Goal: Task Accomplishment & Management: Complete application form

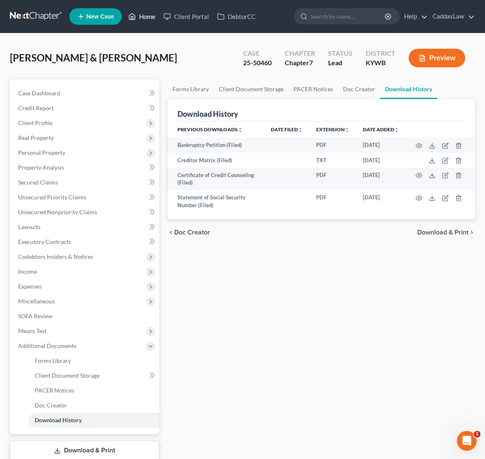
click at [137, 22] on link "Home" at bounding box center [141, 16] width 35 height 15
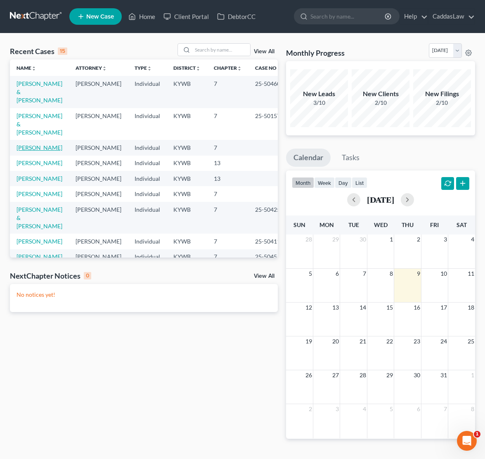
click at [25, 144] on link "[PERSON_NAME]" at bounding box center [40, 147] width 46 height 7
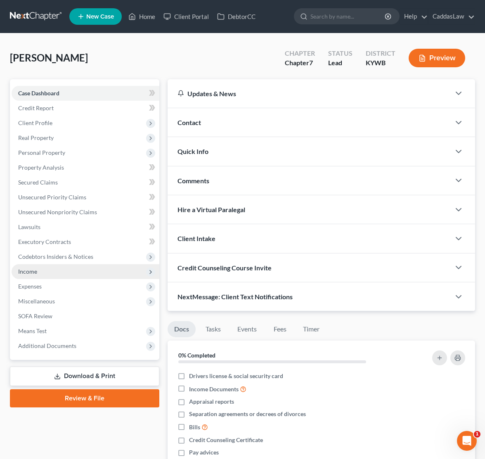
click at [41, 274] on span "Income" at bounding box center [86, 271] width 148 height 15
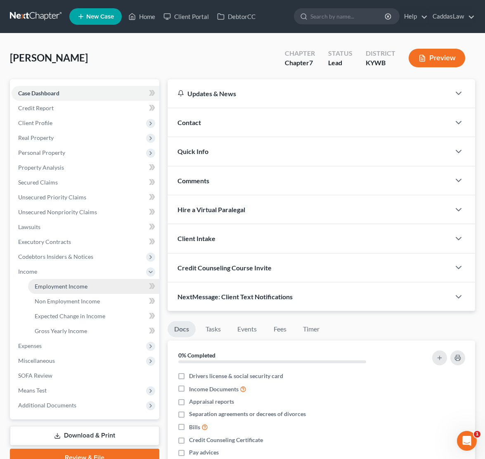
click at [50, 287] on span "Employment Income" at bounding box center [61, 286] width 53 height 7
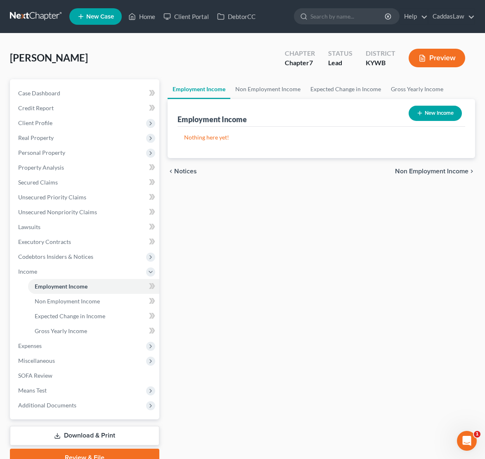
click at [423, 117] on button "New Income" at bounding box center [435, 113] width 53 height 15
select select "0"
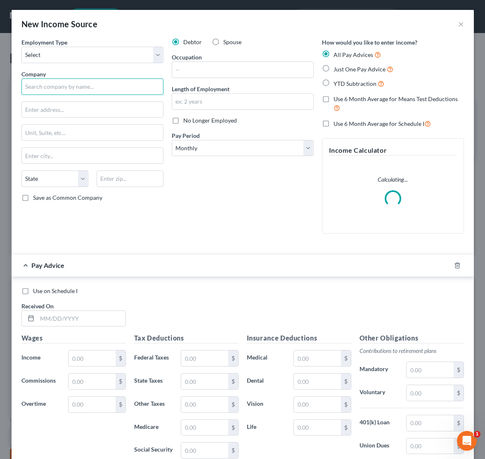
click at [81, 88] on input "text" at bounding box center [92, 86] width 142 height 17
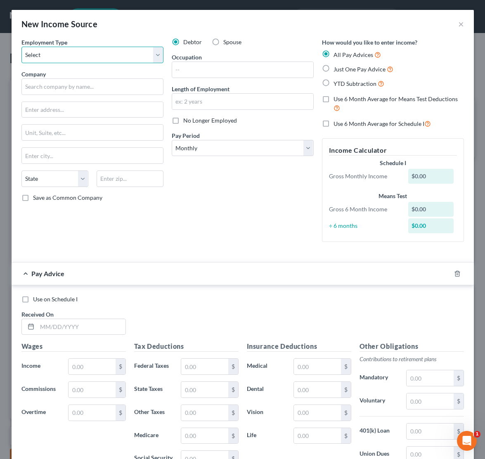
select select "0"
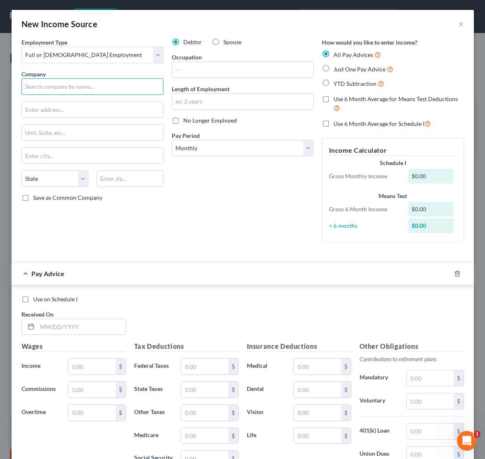
click at [57, 90] on input "text" at bounding box center [92, 86] width 142 height 17
type input "Foundation Building Materials"
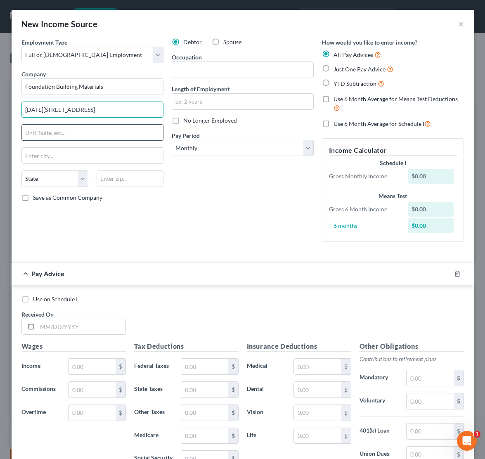
type input "[DATE][STREET_ADDRESS]"
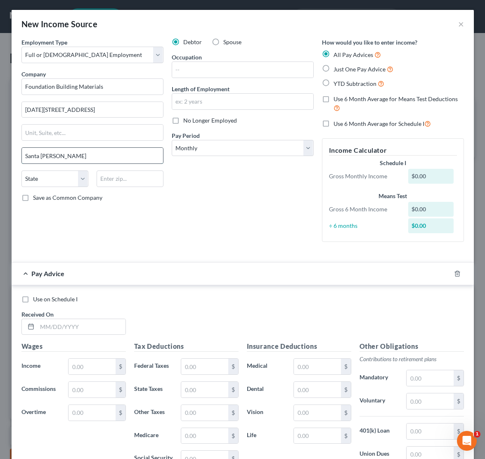
type input "Santa [PERSON_NAME]"
select select "4"
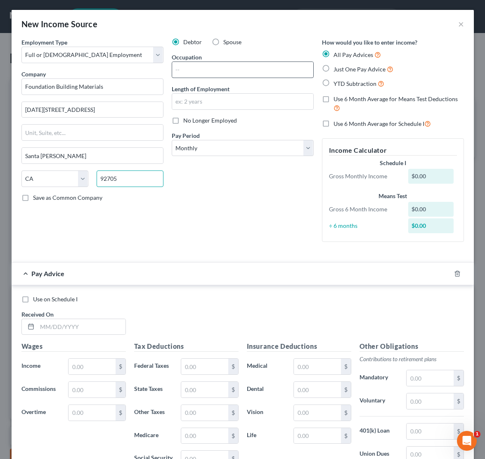
type input "92705"
click at [194, 74] on input "text" at bounding box center [242, 70] width 141 height 16
type input "f"
type input "FBM Sales Inside, Counter"
click at [214, 105] on input "text" at bounding box center [242, 102] width 141 height 16
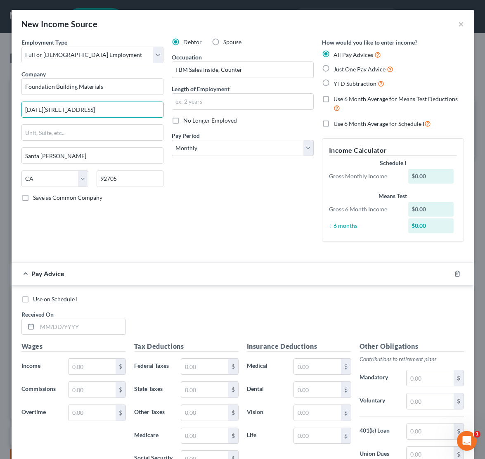
drag, startPoint x: 86, startPoint y: 111, endPoint x: -26, endPoint y: 104, distance: 112.2
click at [0, 104] on html "Home New Case Client Portal DebtorCC CaddasLaw [EMAIL_ADDRESS][DOMAIN_NAME] My …" at bounding box center [242, 249] width 485 height 499
type input "[STREET_ADDRESS]"
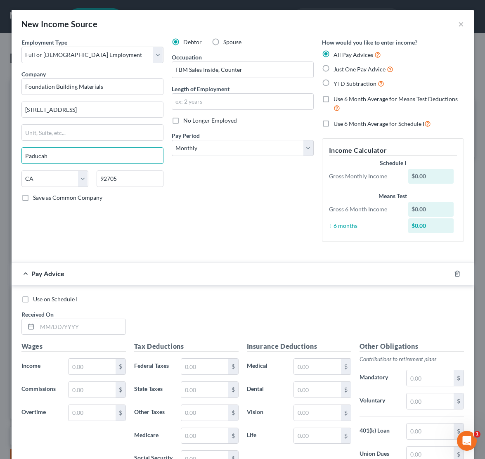
type input "Paducah"
select select "18"
type input "42001"
click at [195, 102] on input "text" at bounding box center [242, 102] width 141 height 16
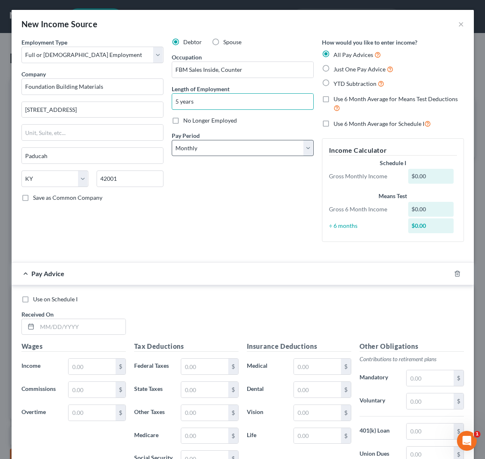
type input "5 years"
select select "3"
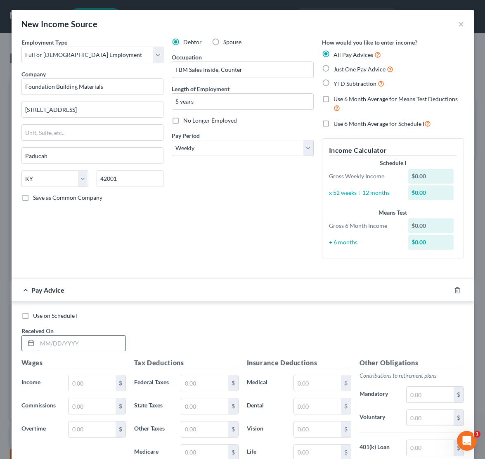
click at [44, 339] on input "text" at bounding box center [81, 344] width 88 height 16
type input "[DATE]"
click at [89, 379] on input "text" at bounding box center [92, 384] width 47 height 16
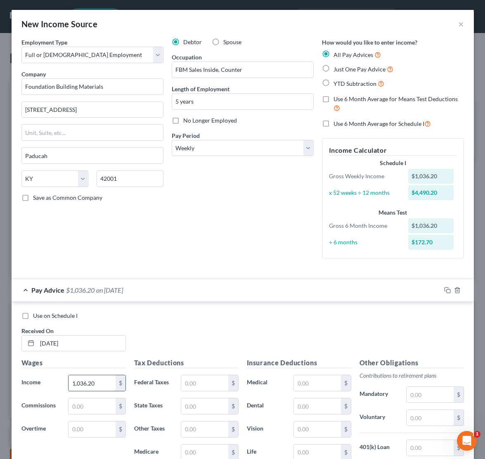
type input "1,036.20"
type input "78.86"
click at [198, 424] on input "text" at bounding box center [204, 430] width 47 height 16
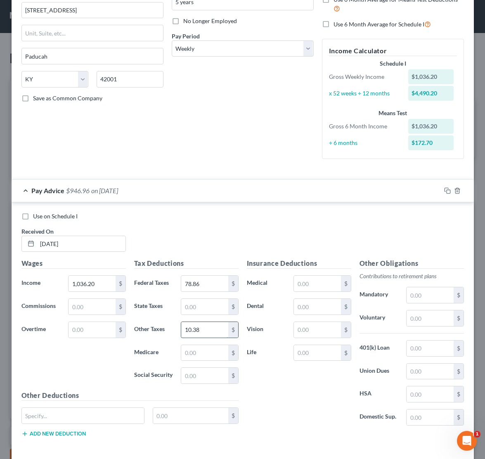
scroll to position [100, 0]
type input "10.38"
click at [211, 308] on input "text" at bounding box center [204, 307] width 47 height 16
type input "36.84"
type input "14.29"
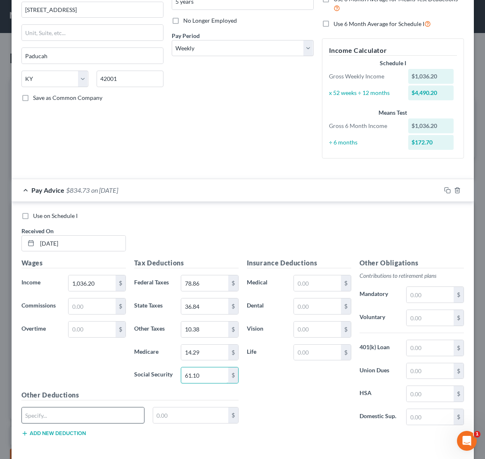
type input "61.10"
type input "Child Support"
type input "95.54"
click at [326, 279] on input "text" at bounding box center [317, 284] width 47 height 16
type input "21.92"
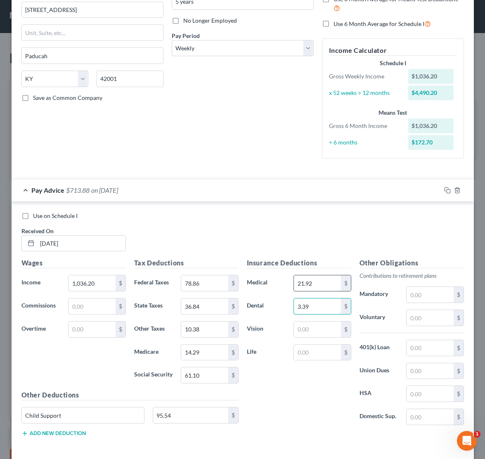
type input "3.39"
type input "2.05"
click at [421, 395] on input "text" at bounding box center [430, 394] width 47 height 16
type input "0"
click at [315, 353] on input "text" at bounding box center [317, 353] width 47 height 16
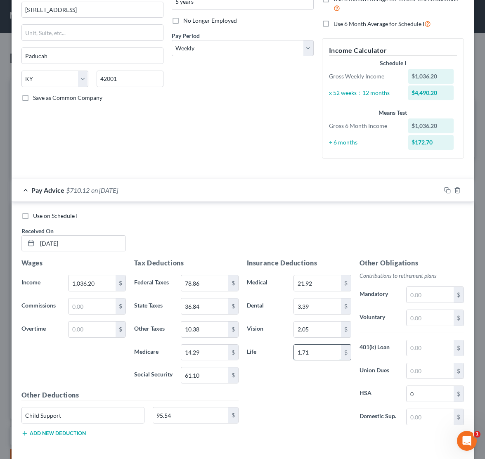
type input "1.71"
click at [315, 348] on input "1.71" at bounding box center [317, 353] width 47 height 16
click at [421, 396] on input "0" at bounding box center [430, 394] width 47 height 16
drag, startPoint x: 407, startPoint y: 395, endPoint x: 350, endPoint y: 383, distance: 58.3
click at [364, 386] on div "HSA 0 $" at bounding box center [412, 394] width 113 height 17
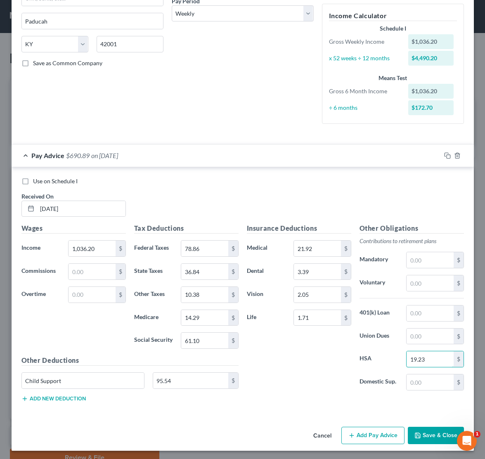
scroll to position [134, 0]
type input "19.23"
click at [63, 398] on button "Add new deduction" at bounding box center [53, 399] width 64 height 7
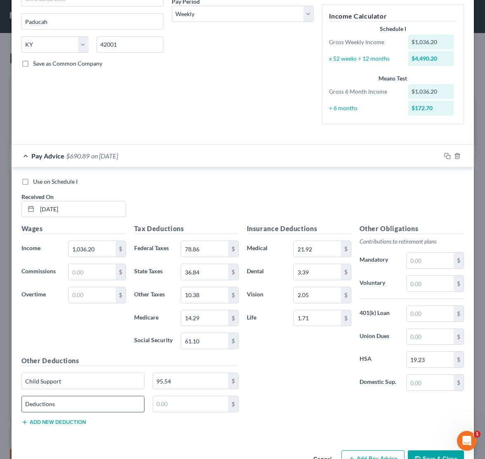
type input "Deductions"
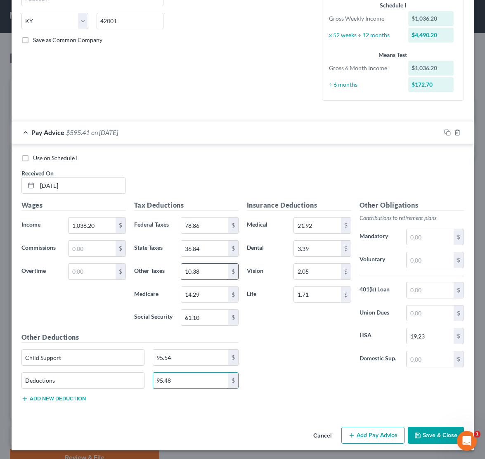
scroll to position [157, 0]
type input "95.48"
click at [427, 335] on input "19.23" at bounding box center [430, 337] width 47 height 16
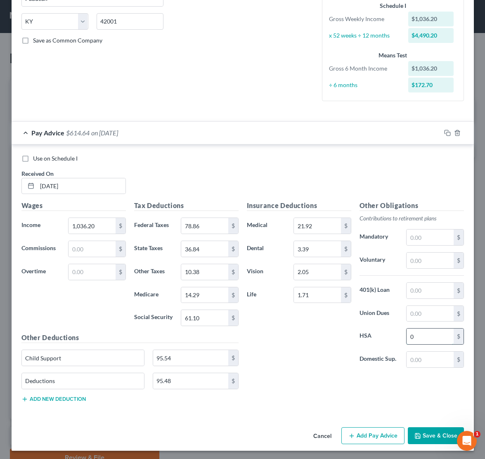
type input "0"
click at [182, 378] on input "95.48" at bounding box center [190, 381] width 75 height 16
type input "9"
type input "114.71"
click at [323, 295] on input "1.71" at bounding box center [317, 296] width 47 height 16
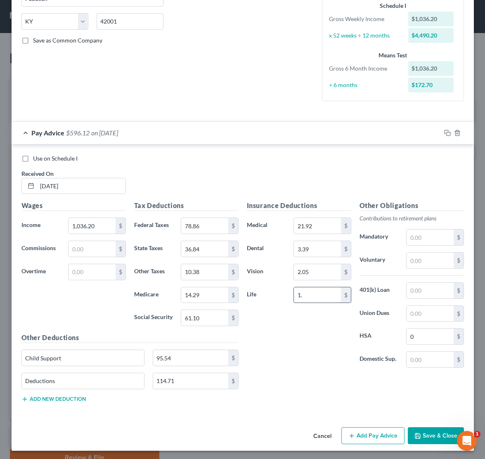
type input "1"
type input "1.73"
click at [183, 380] on input "114.71" at bounding box center [190, 381] width 75 height 16
type input "1"
click at [419, 338] on input "0" at bounding box center [430, 337] width 47 height 16
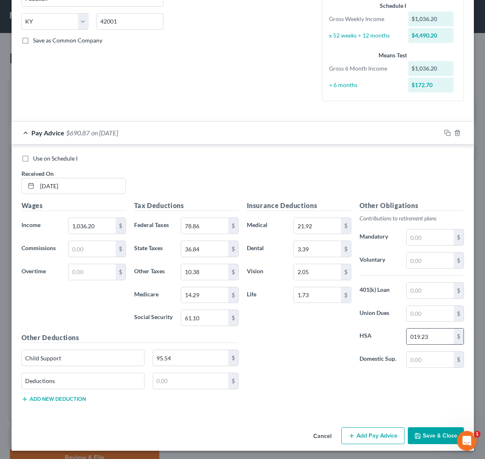
click at [413, 334] on input "019.23" at bounding box center [430, 337] width 47 height 16
type input "19.23"
click at [344, 359] on div "Insurance Deductions Medical 21.92 $ Dental 3.39 $ Vision 2.05 $ Life 1.73 $" at bounding box center [299, 288] width 113 height 174
click at [179, 375] on input "text" at bounding box center [190, 381] width 75 height 16
type input "18.52"
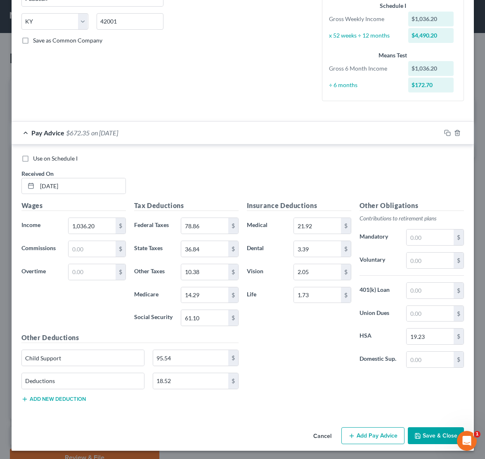
click at [327, 351] on div "Insurance Deductions Medical 21.92 $ Dental 3.39 $ Vision 2.05 $ Life 1.73 $" at bounding box center [299, 288] width 113 height 174
click at [431, 433] on button "Save & Close" at bounding box center [436, 436] width 56 height 17
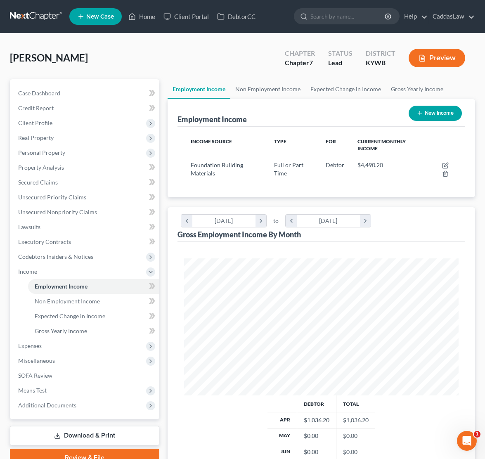
scroll to position [137, 291]
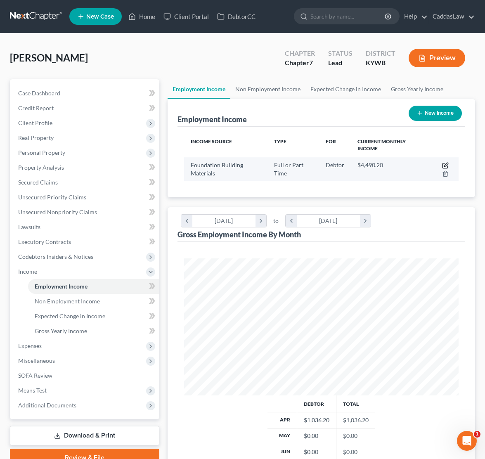
click at [447, 168] on icon "button" at bounding box center [445, 166] width 5 height 5
select select "0"
select select "18"
select select "3"
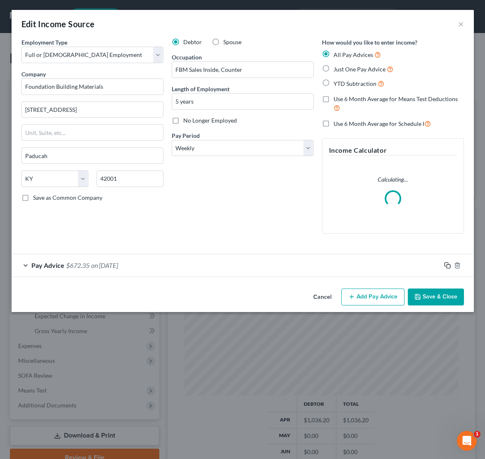
click at [446, 263] on icon "button" at bounding box center [448, 265] width 7 height 7
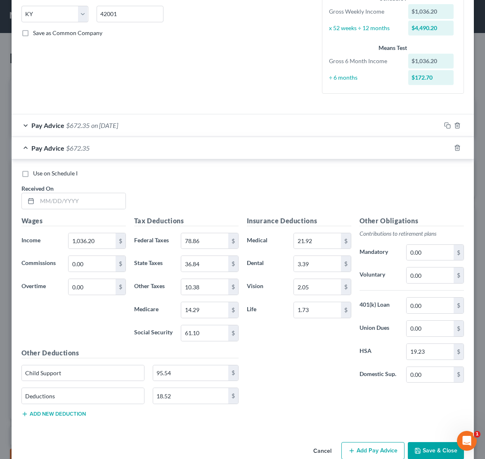
scroll to position [166, 0]
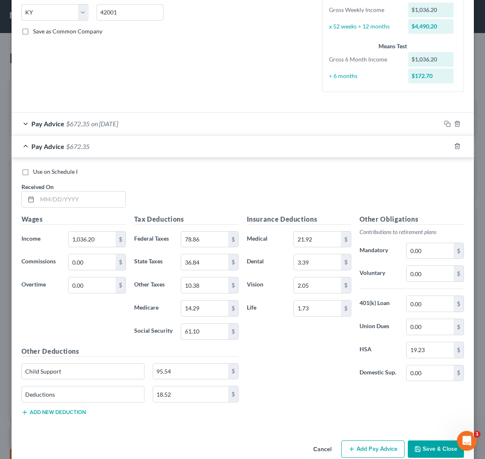
click at [244, 131] on div "Pay Advice $672.35 on [DATE]" at bounding box center [227, 124] width 430 height 22
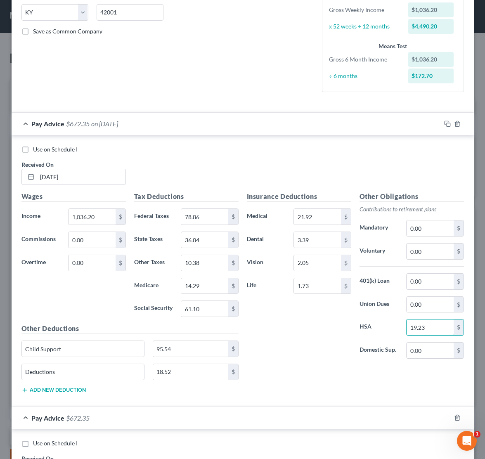
drag, startPoint x: 431, startPoint y: 329, endPoint x: 373, endPoint y: 329, distance: 57.8
click at [381, 329] on div "HSA 19.23 $" at bounding box center [412, 327] width 113 height 17
type input "25.00"
click at [190, 368] on input "18.52" at bounding box center [190, 372] width 75 height 16
type input "1"
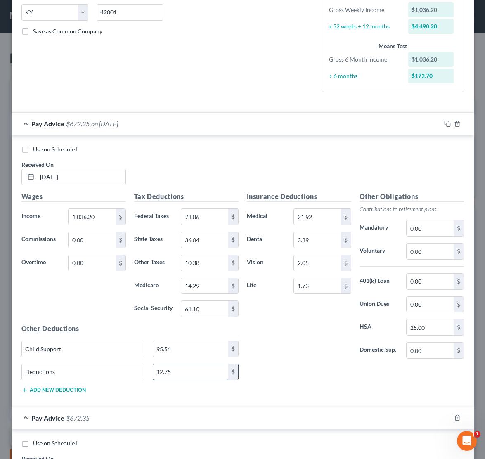
type input "12.75"
click at [281, 334] on div "Insurance Deductions Medical 21.92 $ Dental 3.39 $ Vision 2.05 $ Life 1.73 $" at bounding box center [299, 279] width 113 height 174
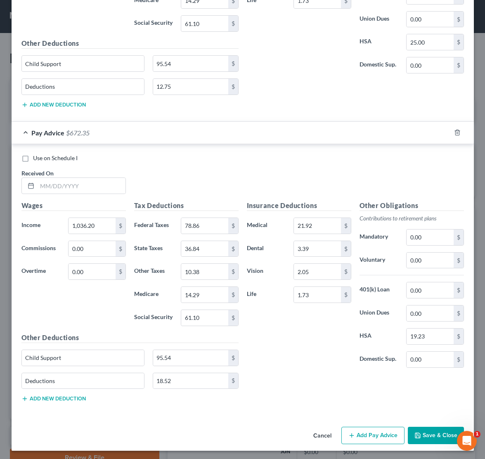
scroll to position [452, 0]
click at [430, 337] on input "19.23" at bounding box center [430, 337] width 47 height 16
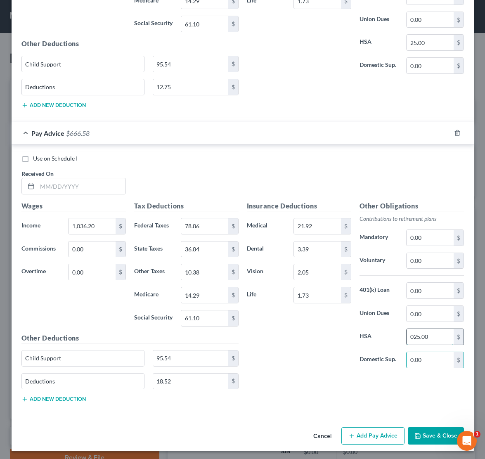
click at [413, 335] on input "025.00" at bounding box center [430, 337] width 47 height 16
type input "25.00"
click at [203, 225] on input "78.86" at bounding box center [204, 227] width 47 height 16
click at [208, 274] on input "10.38" at bounding box center [204, 272] width 47 height 16
type input "1"
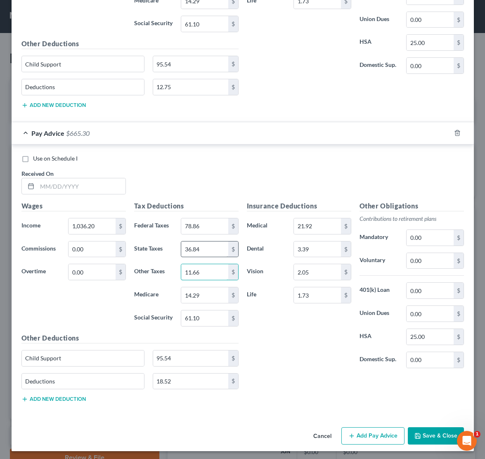
type input "11.66"
type input "3"
type input "41.95"
click at [205, 288] on input "14.29" at bounding box center [204, 296] width 47 height 16
click at [200, 317] on input "61.10" at bounding box center [204, 319] width 47 height 16
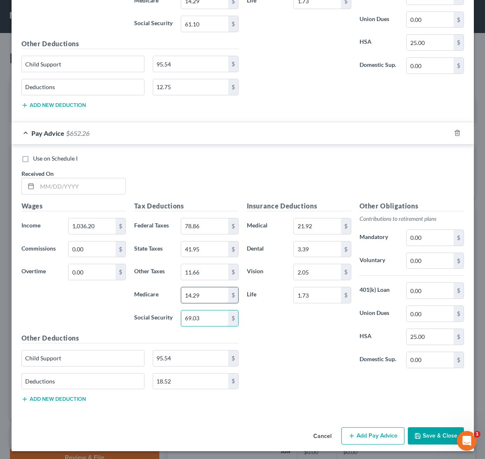
type input "69.03"
click at [207, 295] on input "14.29" at bounding box center [204, 296] width 47 height 16
type input "16.14"
click at [207, 225] on input "78.86" at bounding box center [204, 227] width 47 height 16
type input "7"
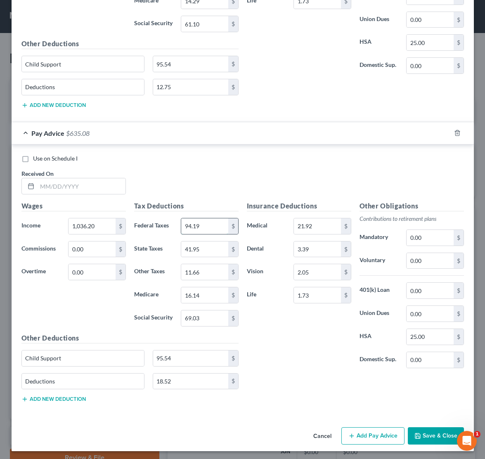
type input "94.19"
drag, startPoint x: 178, startPoint y: 354, endPoint x: 29, endPoint y: 371, distance: 149.7
click at [82, 354] on div "Child Support 95.54 $" at bounding box center [130, 361] width 226 height 23
click at [191, 375] on input "18.52" at bounding box center [190, 382] width 75 height 16
click at [191, 380] on input "18.52" at bounding box center [190, 382] width 75 height 16
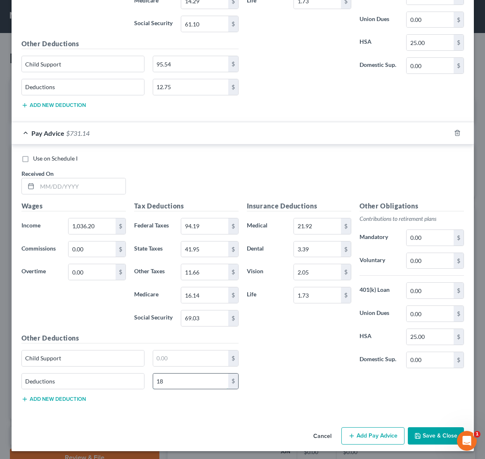
type input "1"
drag, startPoint x: 96, startPoint y: 358, endPoint x: 2, endPoint y: 367, distance: 95.0
type input "C"
type input "Deductions"
drag, startPoint x: 58, startPoint y: 383, endPoint x: -88, endPoint y: 380, distance: 145.9
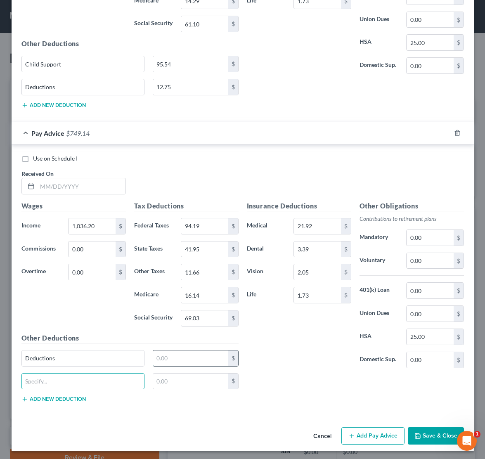
click at [184, 361] on input "text" at bounding box center [190, 359] width 75 height 16
type input "1,164.00"
click at [166, 354] on input "text" at bounding box center [190, 359] width 75 height 16
click at [37, 181] on input "text" at bounding box center [81, 186] width 88 height 16
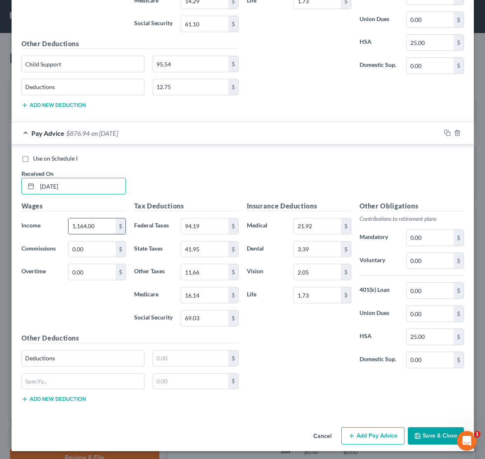
type input "[DATE]"
click at [104, 227] on input "1,164.00" at bounding box center [92, 227] width 47 height 16
click at [172, 351] on input "text" at bounding box center [190, 359] width 75 height 16
type input "108.29"
click at [263, 360] on div "Insurance Deductions Medical 21.92 $ Dental 3.39 $ Vision 2.05 $ Life 1.73 $" at bounding box center [299, 288] width 113 height 174
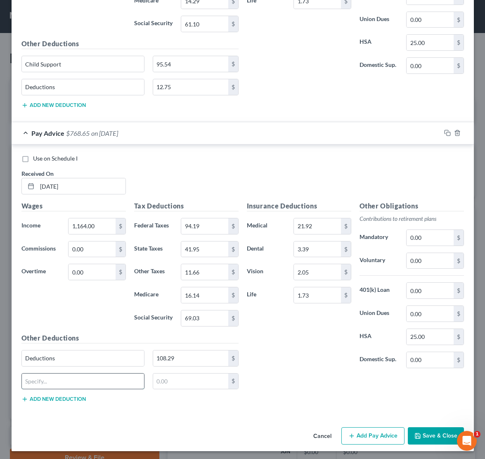
click at [94, 378] on input "text" at bounding box center [83, 382] width 123 height 16
type input "C"
click at [428, 437] on button "Save & Close" at bounding box center [436, 436] width 56 height 17
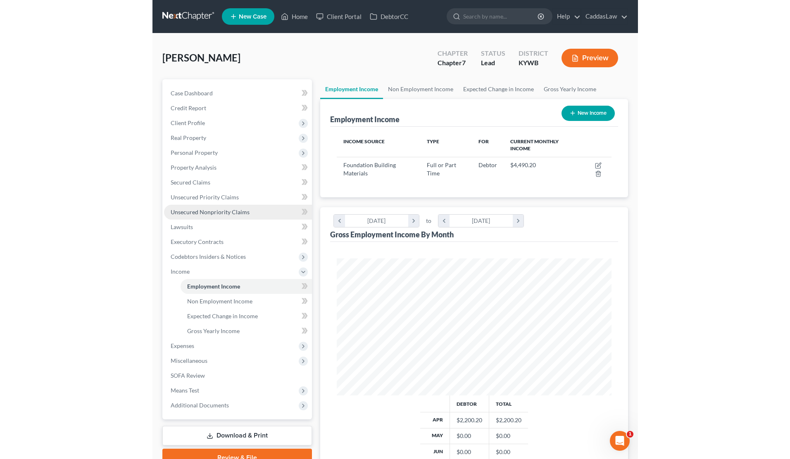
scroll to position [0, 0]
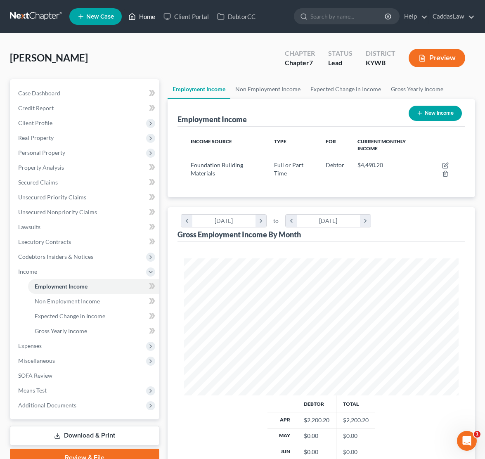
click at [142, 15] on link "Home" at bounding box center [141, 16] width 35 height 15
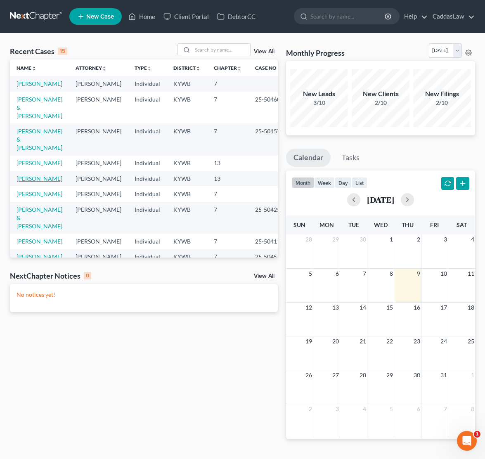
click at [32, 182] on link "[PERSON_NAME]" at bounding box center [40, 178] width 46 height 7
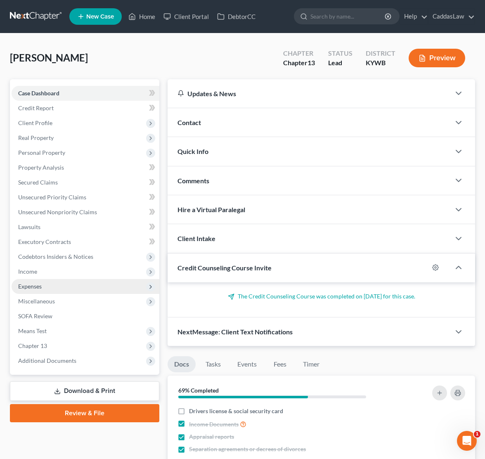
click at [25, 285] on span "Expenses" at bounding box center [30, 286] width 24 height 7
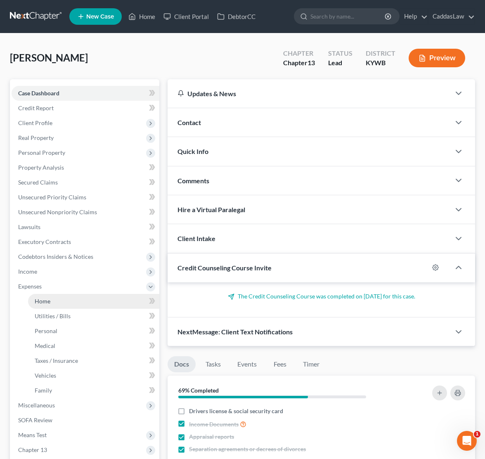
click at [52, 301] on link "Home" at bounding box center [93, 301] width 131 height 15
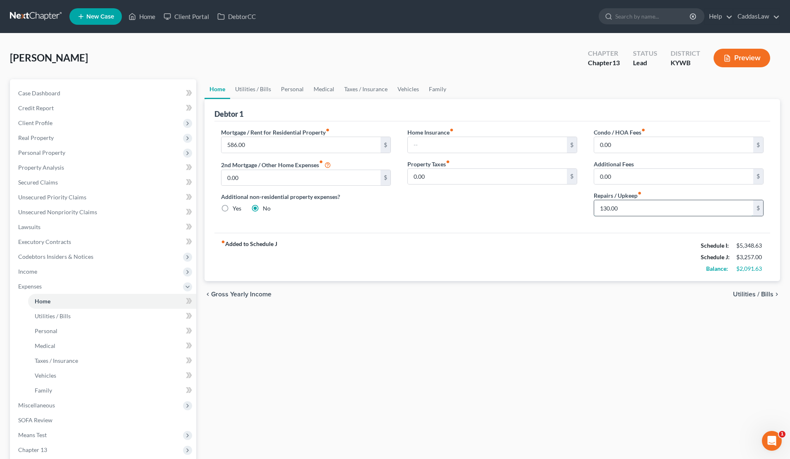
click at [485, 209] on input "130.00" at bounding box center [673, 208] width 159 height 16
type input "230.00"
click at [264, 90] on link "Utilities / Bills" at bounding box center [253, 89] width 46 height 20
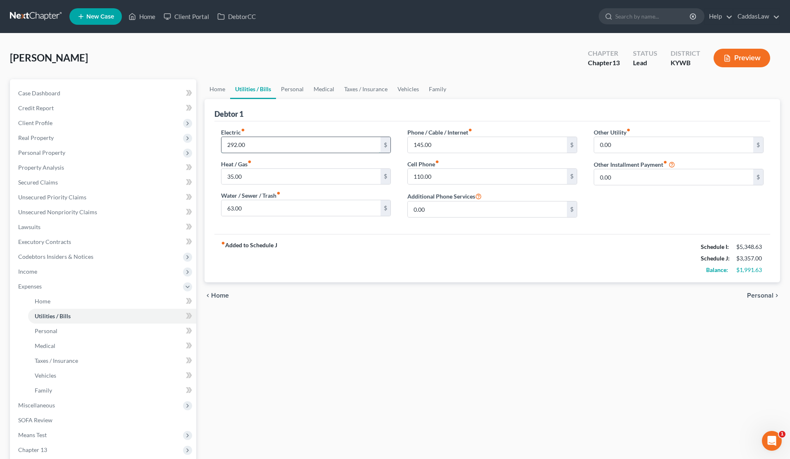
click at [254, 147] on input "292.00" at bounding box center [300, 145] width 159 height 16
type input "2"
type input "392.00"
drag, startPoint x: 259, startPoint y: 207, endPoint x: 193, endPoint y: 207, distance: 66.5
click at [193, 207] on div "Petition Navigation Case Dashboard Payments Invoices Payments Payments Credit R…" at bounding box center [395, 302] width 778 height 447
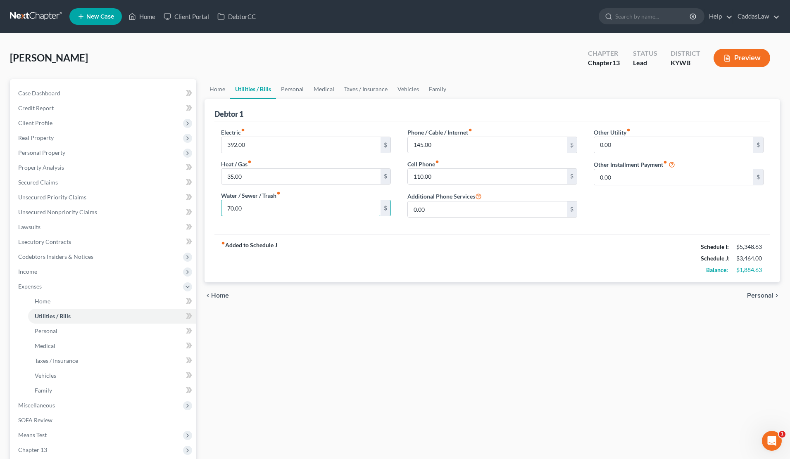
type input "70.00"
drag, startPoint x: 435, startPoint y: 174, endPoint x: 368, endPoint y: 171, distance: 67.4
type input "130.00"
click at [309, 211] on input "70.00" at bounding box center [300, 208] width 159 height 16
type input "7"
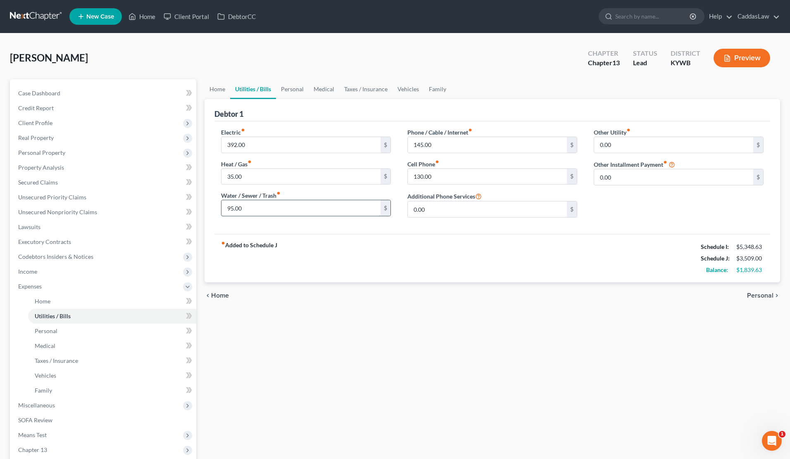
type input "95.00"
type input "245.00"
click at [223, 91] on link "Home" at bounding box center [218, 89] width 26 height 20
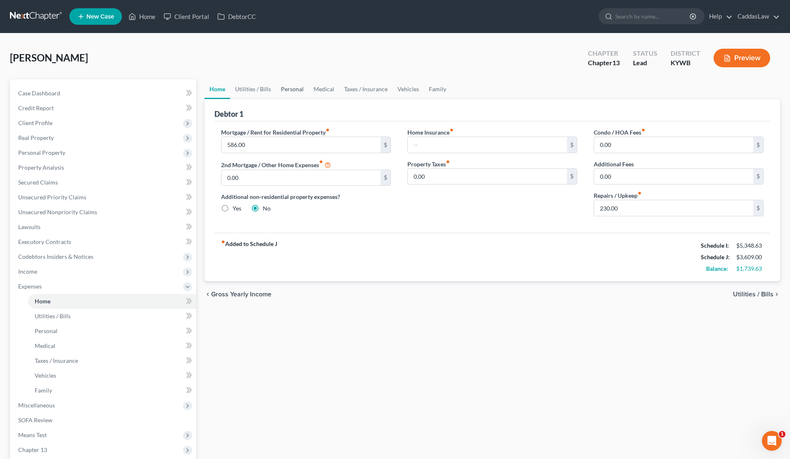
click at [293, 88] on link "Personal" at bounding box center [292, 89] width 33 height 20
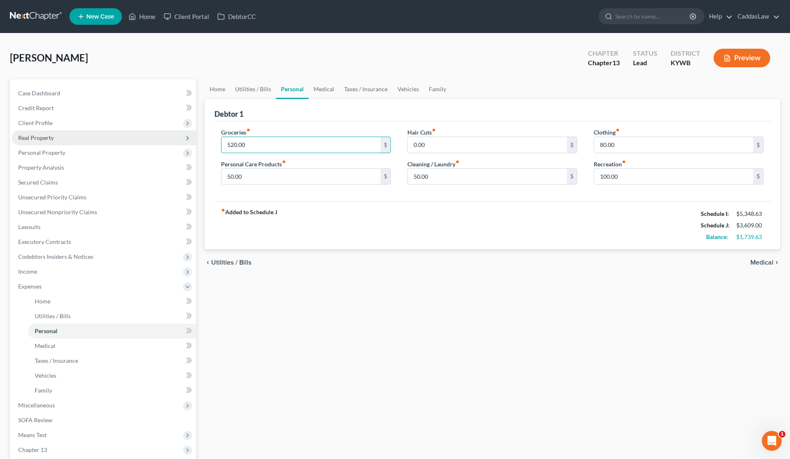
drag, startPoint x: 252, startPoint y: 143, endPoint x: 188, endPoint y: 139, distance: 63.3
click at [188, 139] on div "Petition Navigation Case Dashboard Payments Invoices Payments Payments Credit R…" at bounding box center [395, 302] width 778 height 447
type input "550.00"
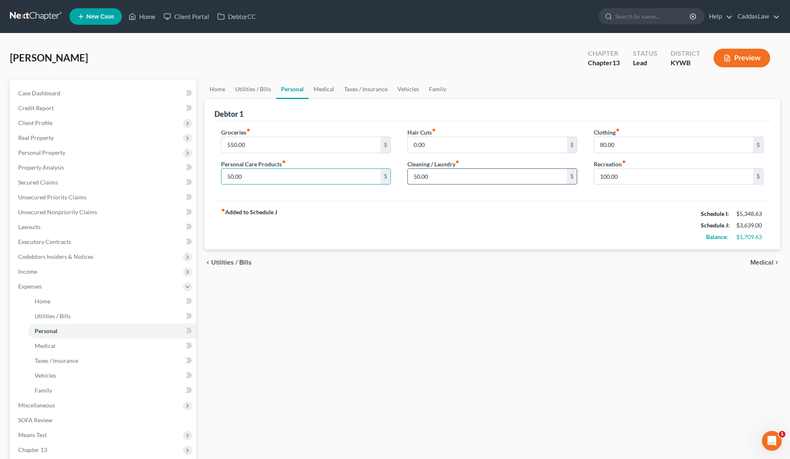
click at [444, 174] on input "50.00" at bounding box center [487, 177] width 159 height 16
click at [329, 89] on link "Medical" at bounding box center [324, 89] width 31 height 20
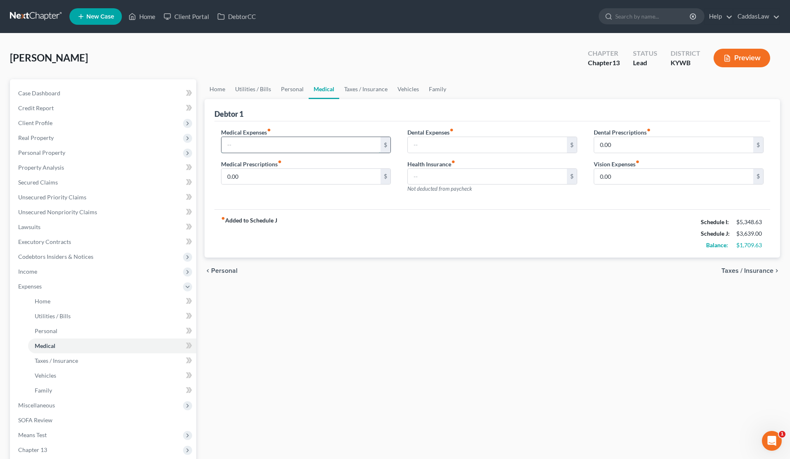
click at [270, 149] on input "text" at bounding box center [300, 145] width 159 height 16
type input "100.00"
click at [354, 92] on link "Taxes / Insurance" at bounding box center [365, 89] width 53 height 20
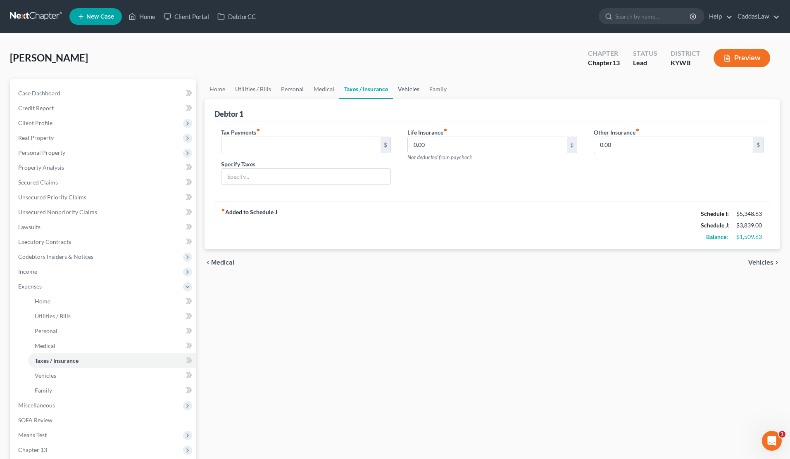
click at [404, 95] on link "Vehicles" at bounding box center [408, 89] width 31 height 20
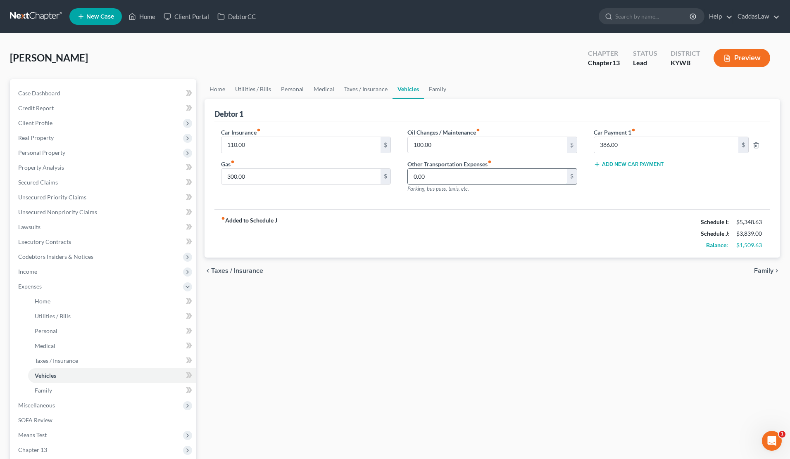
click at [432, 174] on input "0.00" at bounding box center [487, 177] width 159 height 16
type input "0"
click at [235, 143] on input "110.00" at bounding box center [300, 145] width 159 height 16
type input "130.00"
click at [432, 181] on input "text" at bounding box center [487, 177] width 159 height 16
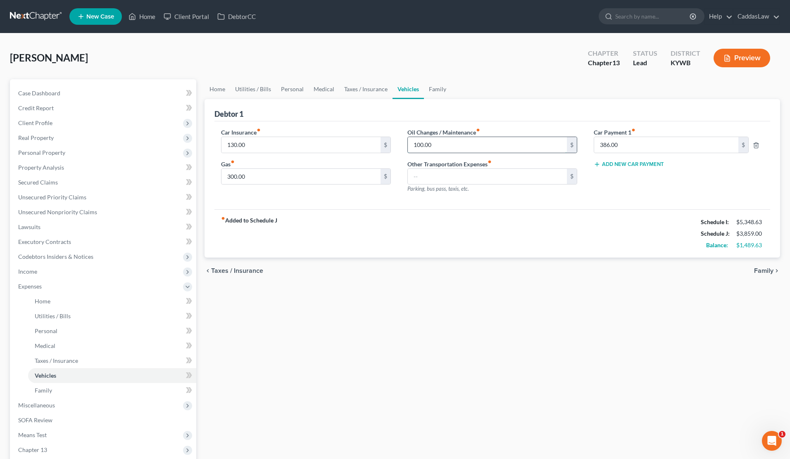
click at [445, 147] on input "100.00" at bounding box center [487, 145] width 159 height 16
type input "1"
type input "250.00"
click at [366, 88] on link "Taxes / Insurance" at bounding box center [365, 89] width 53 height 20
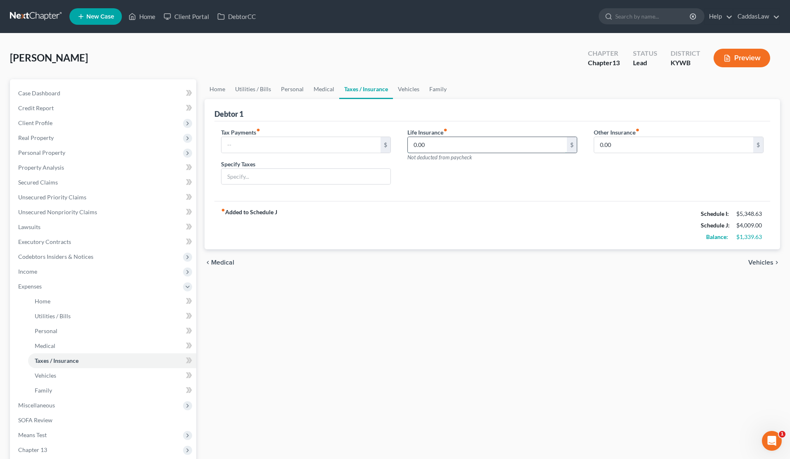
click at [428, 150] on input "0.00" at bounding box center [487, 145] width 159 height 16
type input "0"
type input "110.00"
click at [485, 145] on input "0.00" at bounding box center [673, 145] width 159 height 16
type input "0"
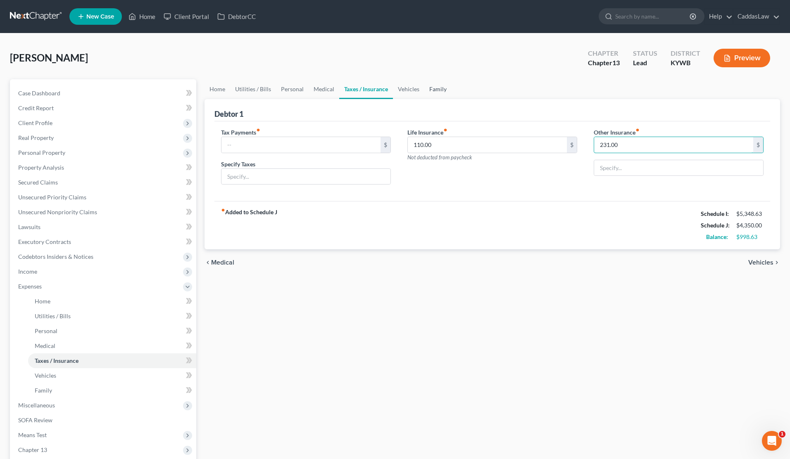
type input "231.00"
click at [427, 93] on link "Family" at bounding box center [437, 89] width 27 height 20
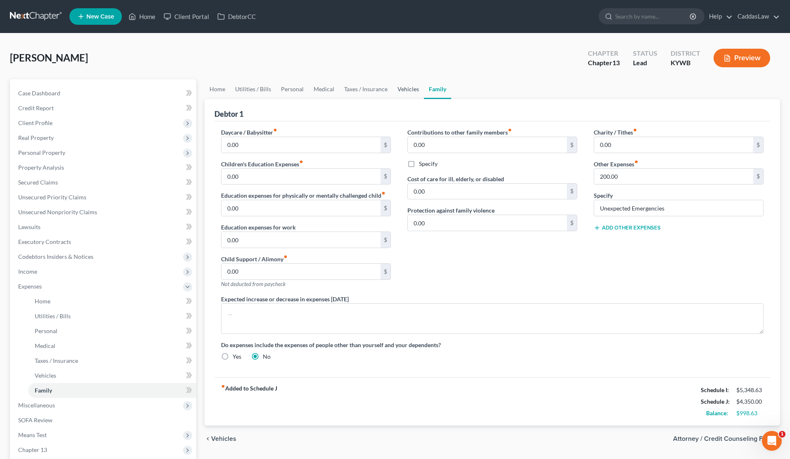
click at [395, 92] on link "Vehicles" at bounding box center [407, 89] width 31 height 20
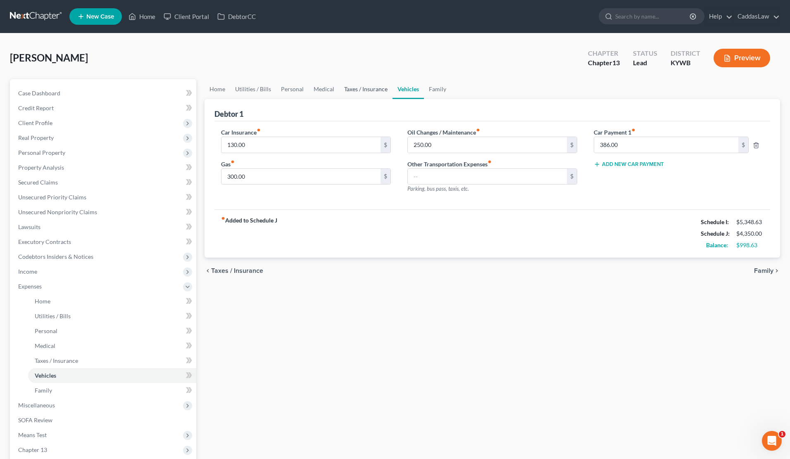
click at [369, 86] on link "Taxes / Insurance" at bounding box center [365, 89] width 53 height 20
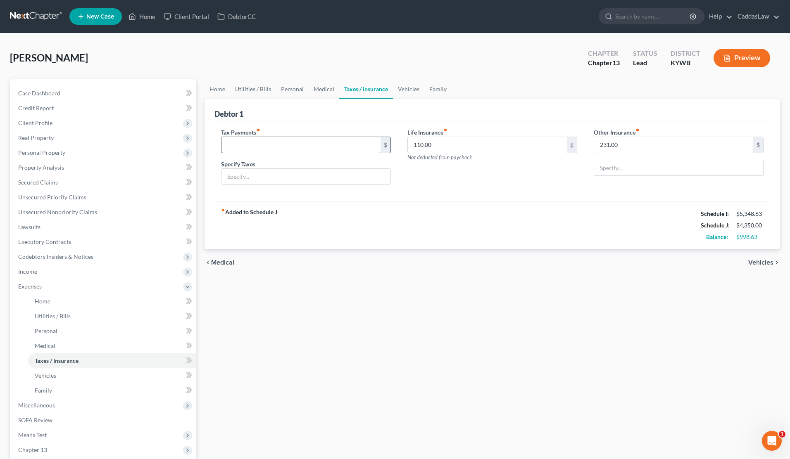
click at [254, 146] on input "text" at bounding box center [300, 145] width 159 height 16
type input "620.00"
type input "Property Taxes"
click at [439, 87] on link "Family" at bounding box center [437, 89] width 27 height 20
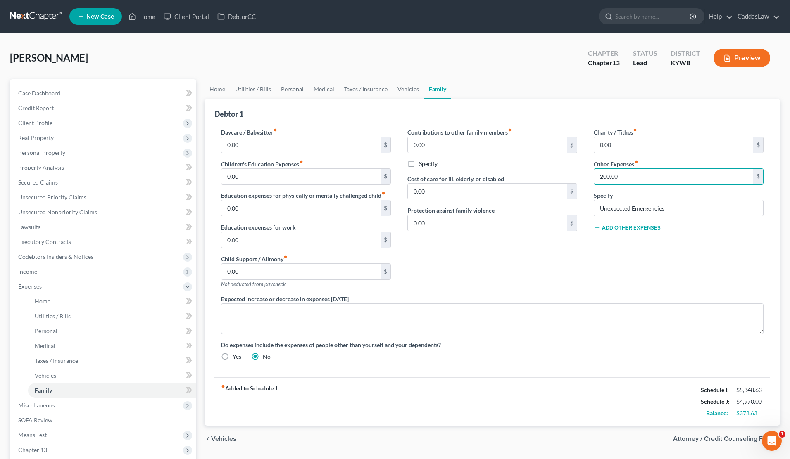
drag, startPoint x: 626, startPoint y: 177, endPoint x: 549, endPoint y: 177, distance: 77.3
click at [485, 177] on div "Daycare / Babysitter fiber_manual_record 0.00 $ Children's Education Expenses f…" at bounding box center [492, 248] width 559 height 240
type input "3,000.00"
click at [485, 258] on div "Contributions to other family members fiber_manual_record 0.00 $ Specify Cost o…" at bounding box center [492, 211] width 186 height 167
click at [216, 91] on link "Home" at bounding box center [218, 89] width 26 height 20
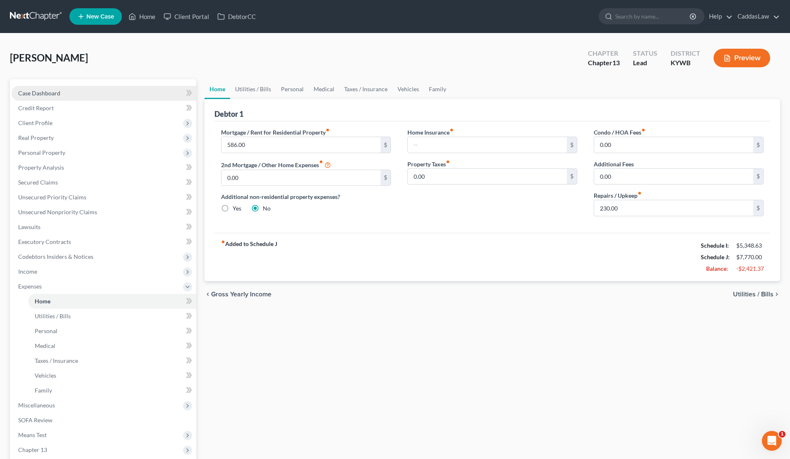
click at [47, 90] on span "Case Dashboard" at bounding box center [39, 93] width 42 height 7
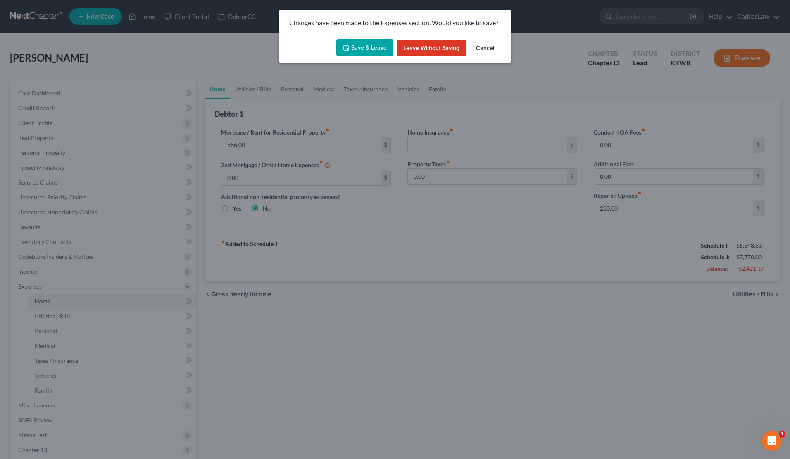
click at [360, 53] on button "Save & Leave" at bounding box center [364, 47] width 57 height 17
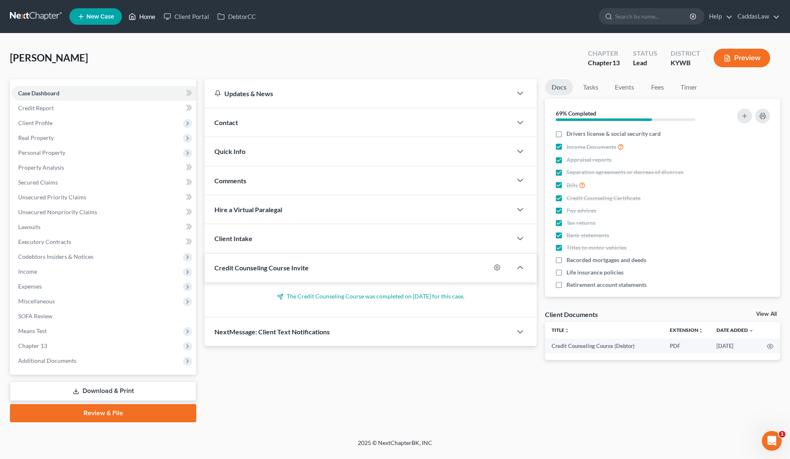
click at [152, 15] on link "Home" at bounding box center [141, 16] width 35 height 15
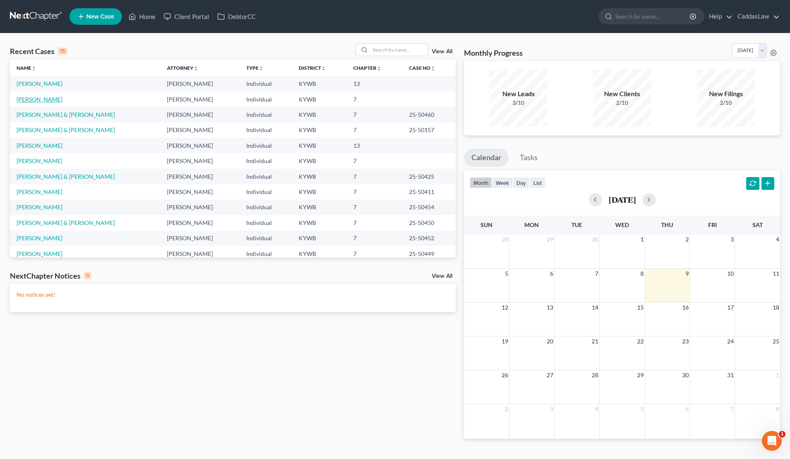
click at [38, 102] on link "[PERSON_NAME]" at bounding box center [40, 99] width 46 height 7
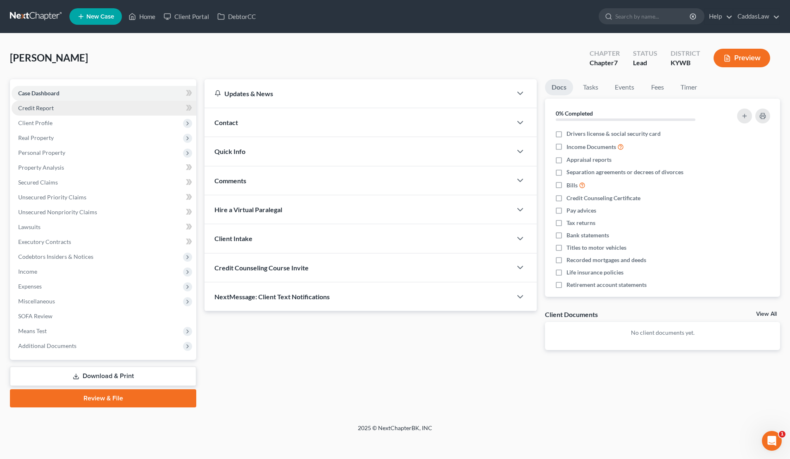
click at [33, 112] on link "Credit Report" at bounding box center [104, 108] width 185 height 15
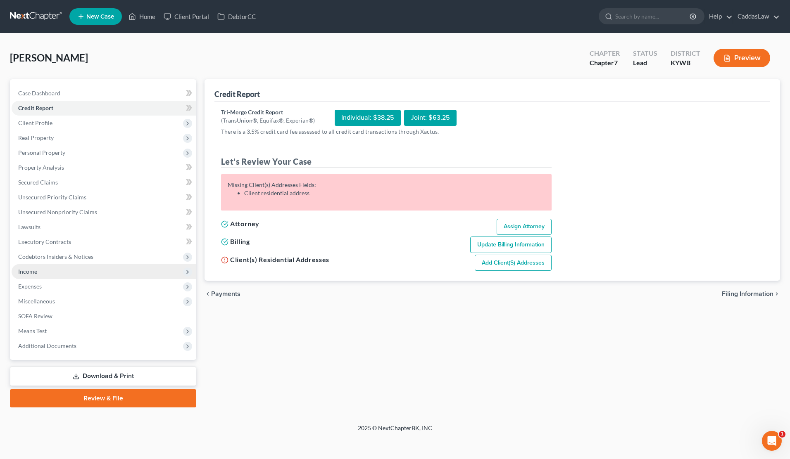
click at [29, 275] on span "Income" at bounding box center [27, 271] width 19 height 7
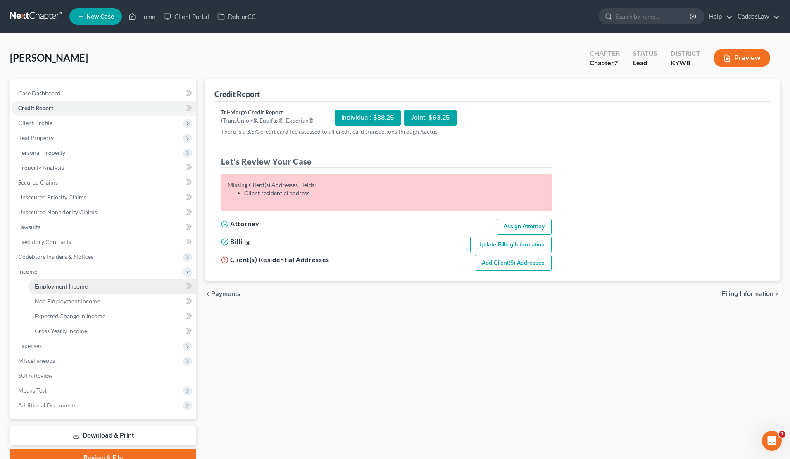
click at [45, 285] on span "Employment Income" at bounding box center [61, 286] width 53 height 7
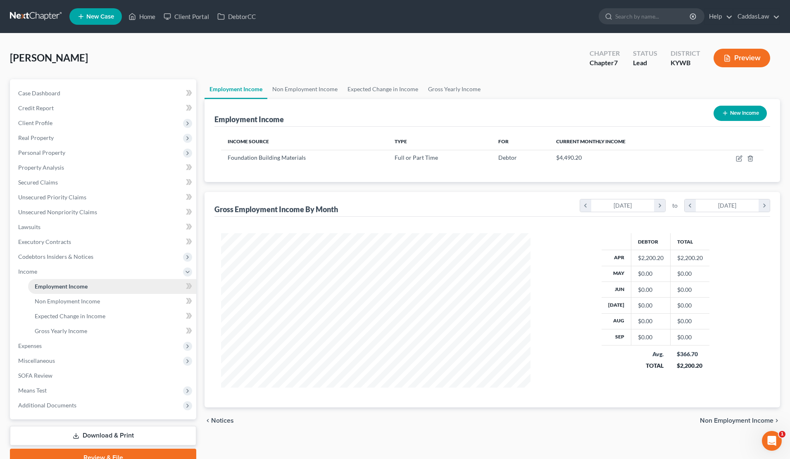
scroll to position [155, 326]
click at [485, 159] on icon "button" at bounding box center [739, 158] width 7 height 7
select select "0"
select select "18"
select select "3"
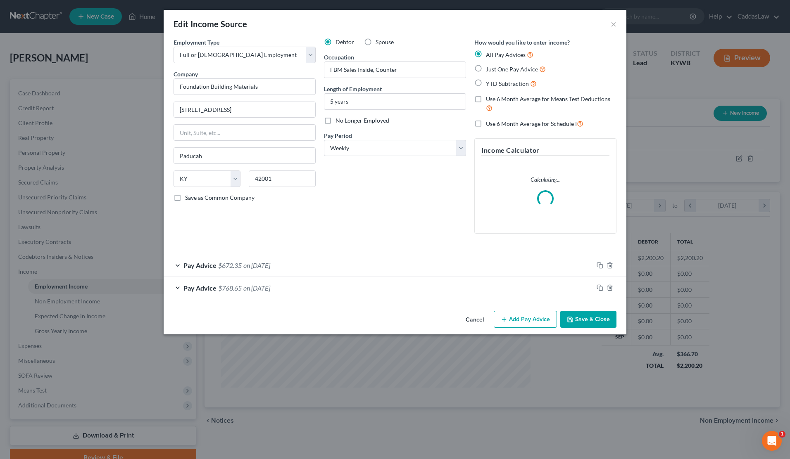
click at [293, 262] on div "Pay Advice $672.35 on [DATE]" at bounding box center [379, 265] width 430 height 22
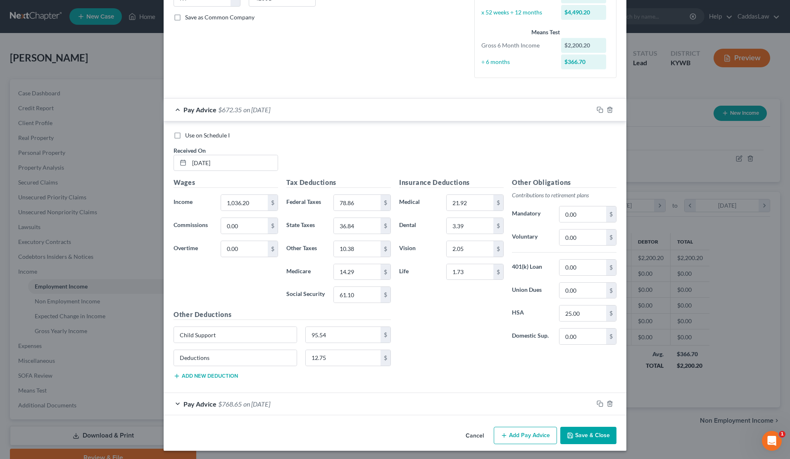
scroll to position [180, 0]
click at [302, 405] on div "Pay Advice $768.65 on [DATE]" at bounding box center [379, 405] width 430 height 22
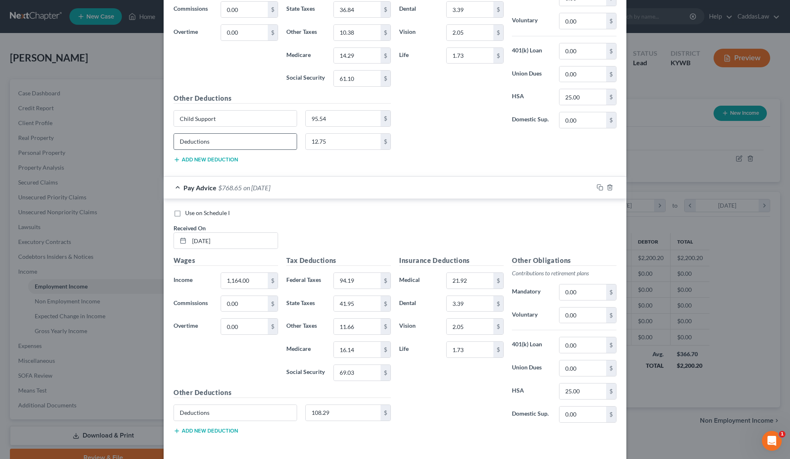
scroll to position [399, 0]
drag, startPoint x: 335, startPoint y: 116, endPoint x: 263, endPoint y: 113, distance: 71.9
click at [263, 113] on div "Child Support 95.54 $" at bounding box center [282, 120] width 226 height 23
drag, startPoint x: 242, startPoint y: 117, endPoint x: 60, endPoint y: 122, distance: 181.9
type input "C"
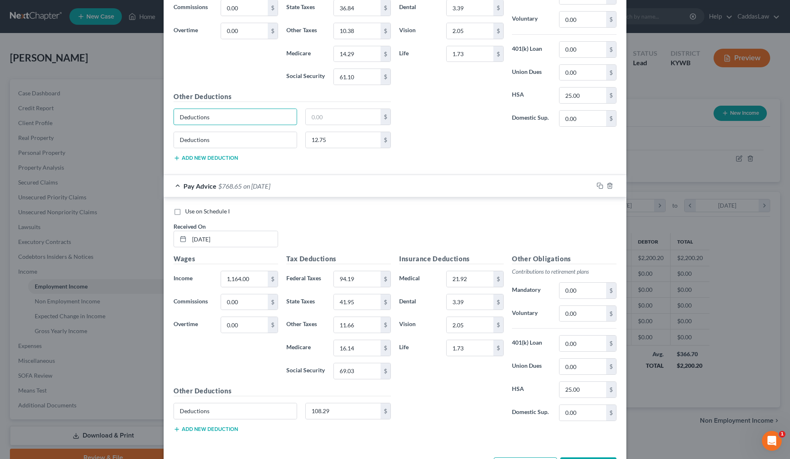
type input "Deductions"
type input "108.29"
click at [336, 132] on input "12.75" at bounding box center [343, 140] width 75 height 16
drag, startPoint x: 332, startPoint y: 138, endPoint x: 262, endPoint y: 138, distance: 70.2
click at [262, 138] on div "Deductions 12.75 $" at bounding box center [282, 143] width 226 height 23
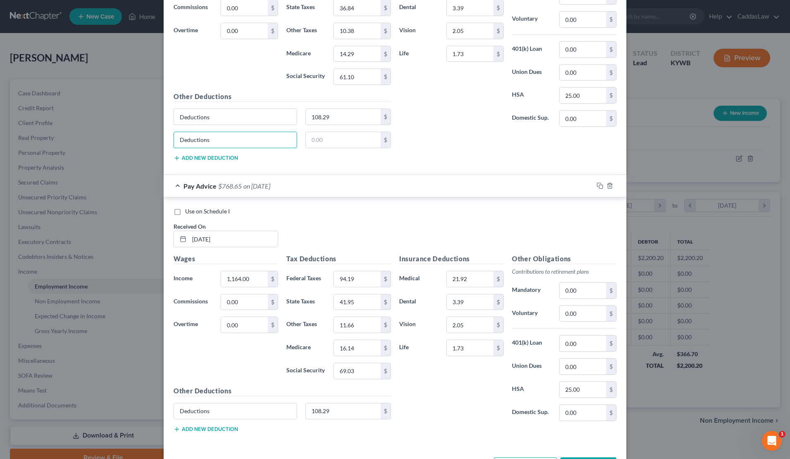
drag, startPoint x: 232, startPoint y: 140, endPoint x: 152, endPoint y: 141, distance: 80.6
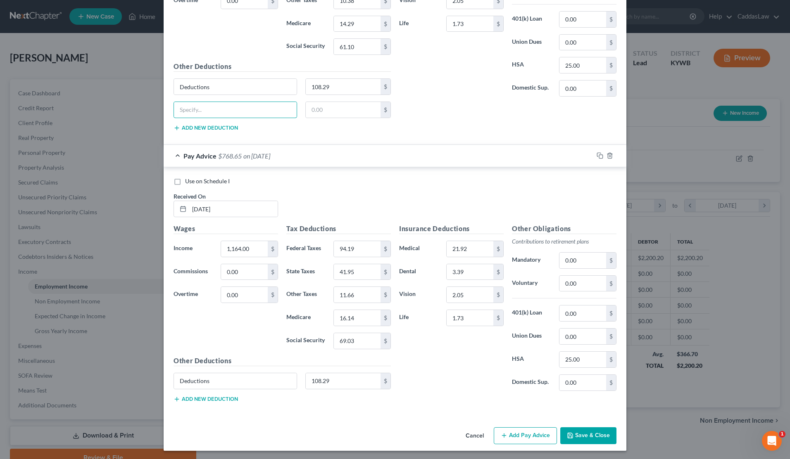
scroll to position [428, 0]
click at [485, 157] on rect "button" at bounding box center [601, 157] width 4 height 4
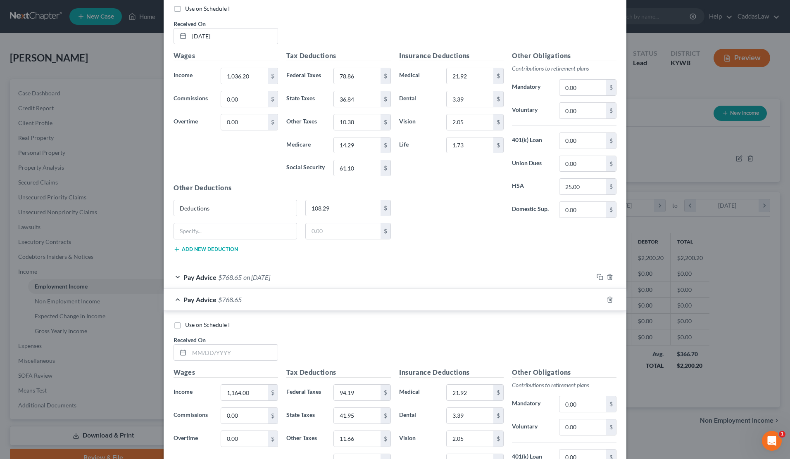
scroll to position [373, 0]
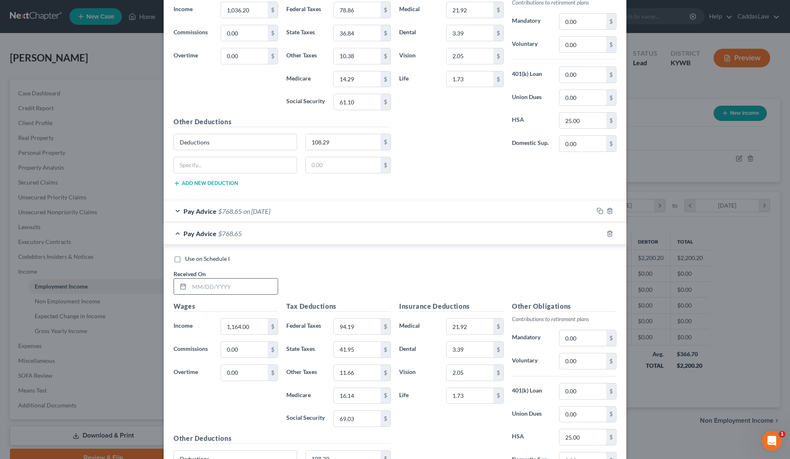
click at [199, 288] on input "text" at bounding box center [233, 287] width 88 height 16
type input "[DATE]"
click at [257, 322] on input "1,164.00" at bounding box center [244, 327] width 47 height 16
type input "1"
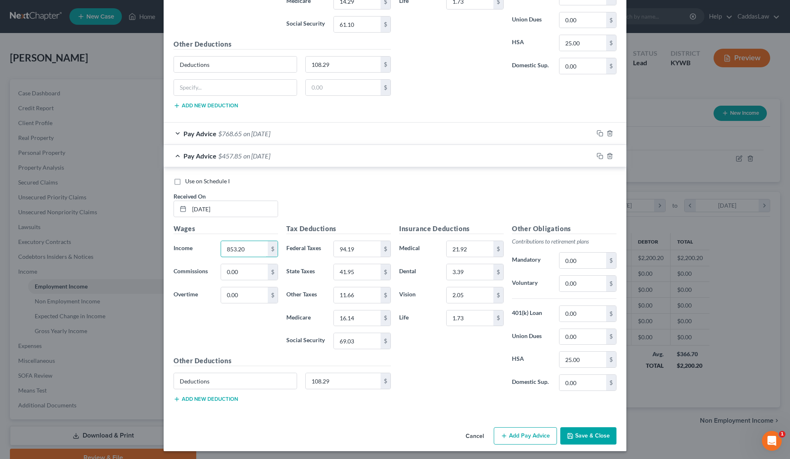
scroll to position [451, 0]
type input "853.20"
click at [366, 254] on input "94.19" at bounding box center [357, 250] width 47 height 16
type input "9"
type input "56.90"
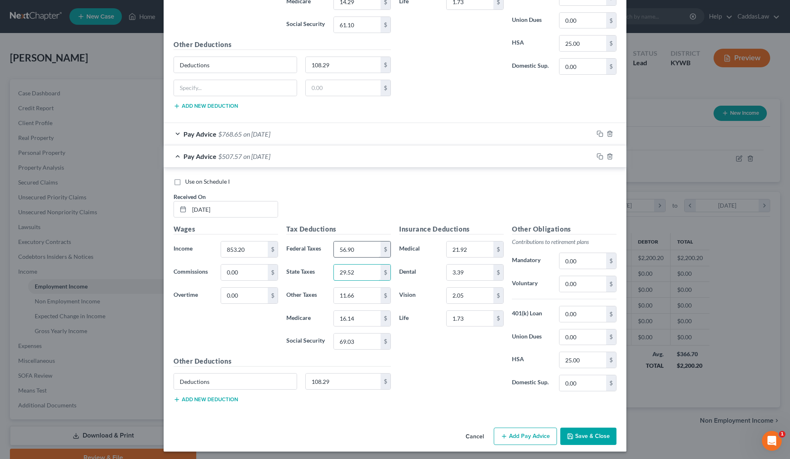
type input "29.52"
type input "8.55"
type input "11.64"
type input "49.76"
click at [340, 375] on input "108.29" at bounding box center [343, 382] width 75 height 16
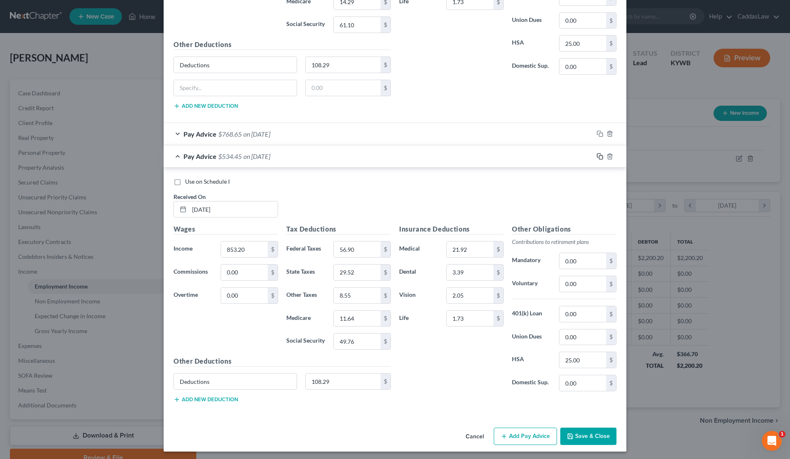
click at [485, 154] on icon "button" at bounding box center [600, 156] width 7 height 7
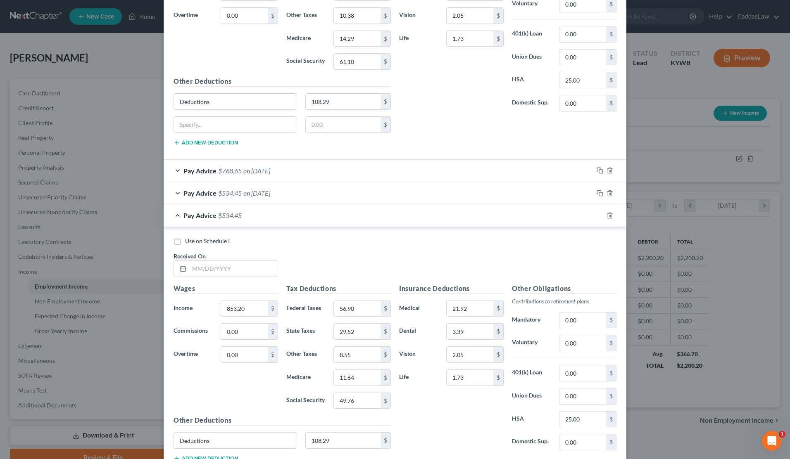
scroll to position [473, 0]
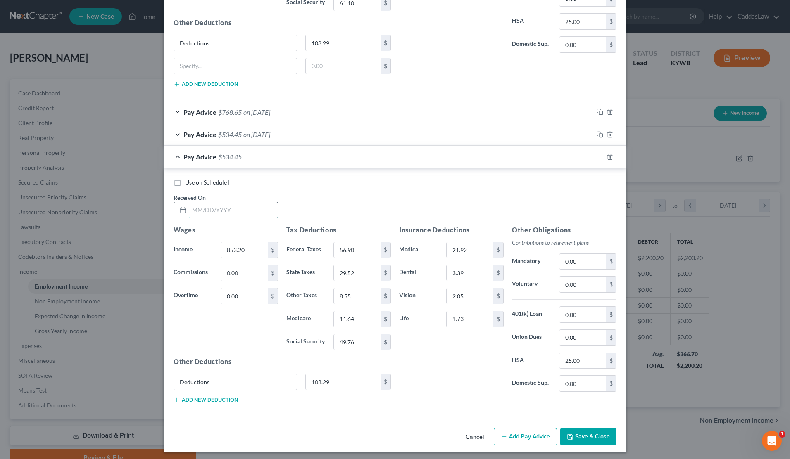
click at [209, 211] on input "text" at bounding box center [233, 210] width 88 height 16
type input "[DATE]"
click at [248, 247] on input "853.20" at bounding box center [244, 251] width 47 height 16
type input "8"
type input "970.20"
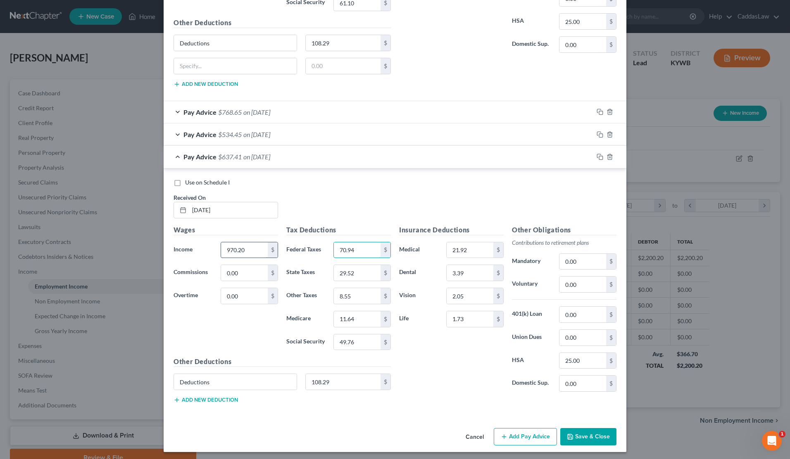
type input "70.94"
type input "34.20"
type input "9"
type input "0"
type input "9.72"
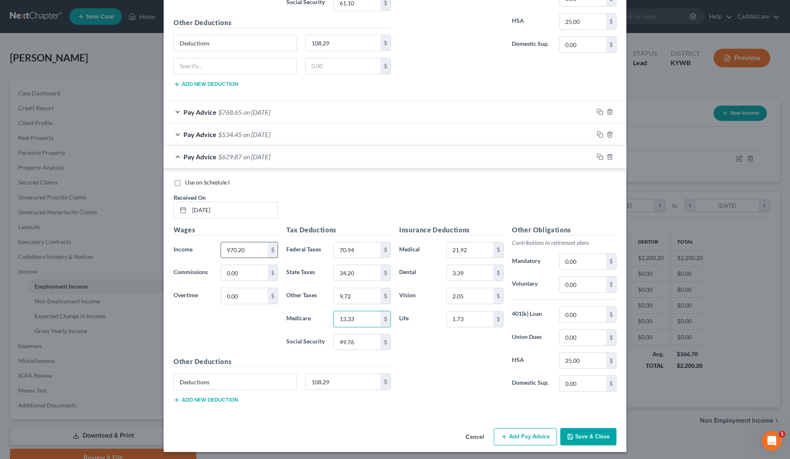
type input "13.33"
type input "57.01"
click at [418, 360] on div "Insurance Deductions Medical 21.92 $ Dental 3.39 $ Vision 2.05 $ Life 1.73 $" at bounding box center [451, 312] width 113 height 174
click at [485, 157] on div at bounding box center [609, 156] width 33 height 13
click at [485, 155] on icon "button" at bounding box center [600, 157] width 7 height 7
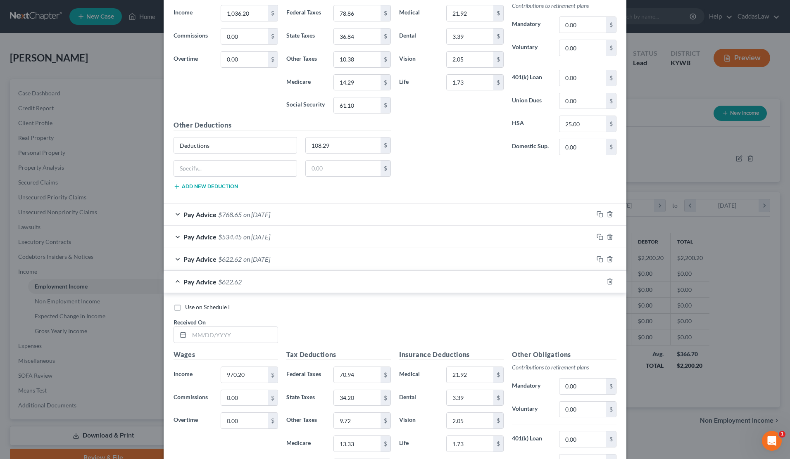
scroll to position [425, 0]
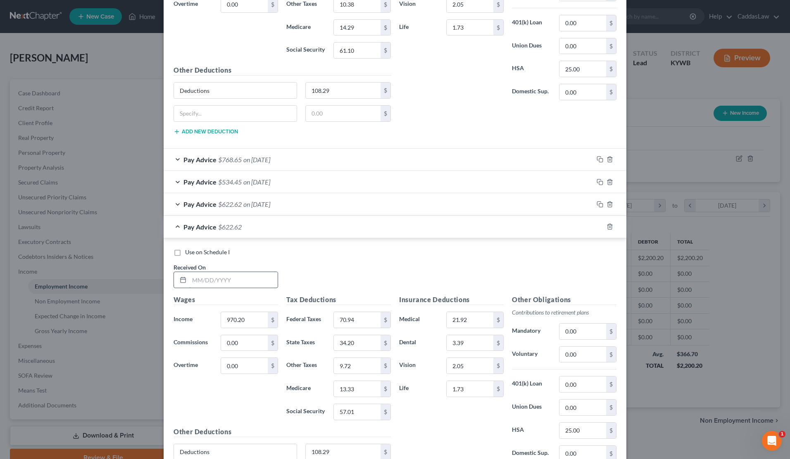
click at [196, 280] on input "text" at bounding box center [233, 280] width 88 height 16
type input "[DATE]"
click at [253, 315] on input "970.20" at bounding box center [244, 320] width 47 height 16
type input "9"
type input "959.60"
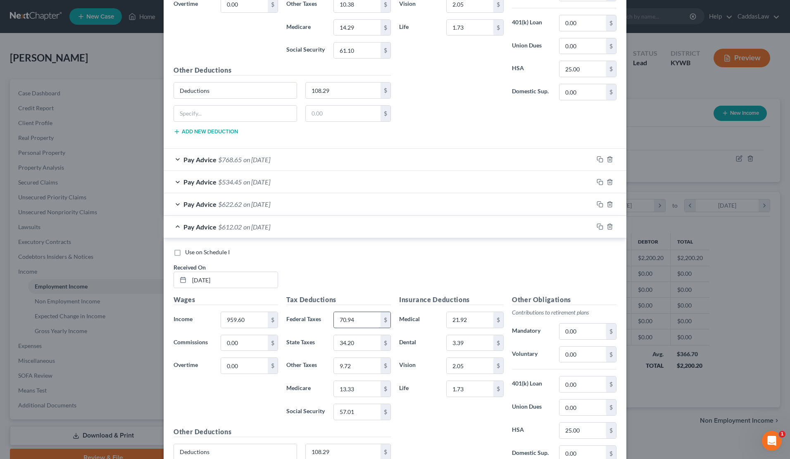
click at [369, 325] on input "70.94" at bounding box center [357, 320] width 47 height 16
type input "7"
type input "69.67"
type input "3"
type input "33.77"
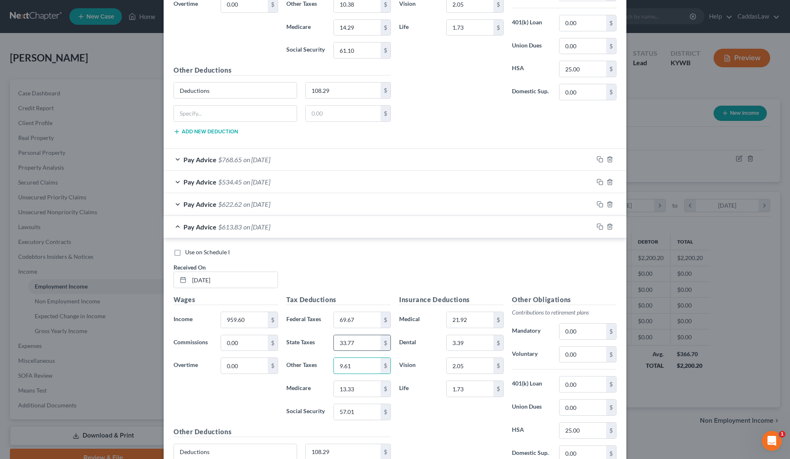
type input "9.61"
type input "13.18"
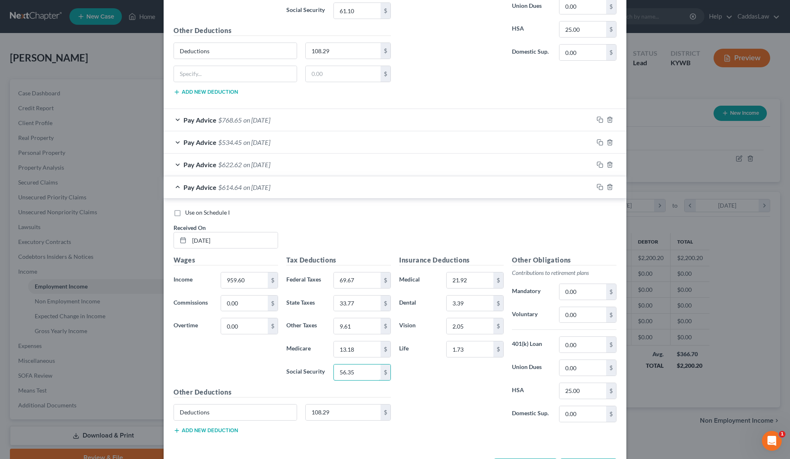
scroll to position [466, 0]
type input "56.35"
click at [485, 183] on icon "button" at bounding box center [600, 186] width 7 height 7
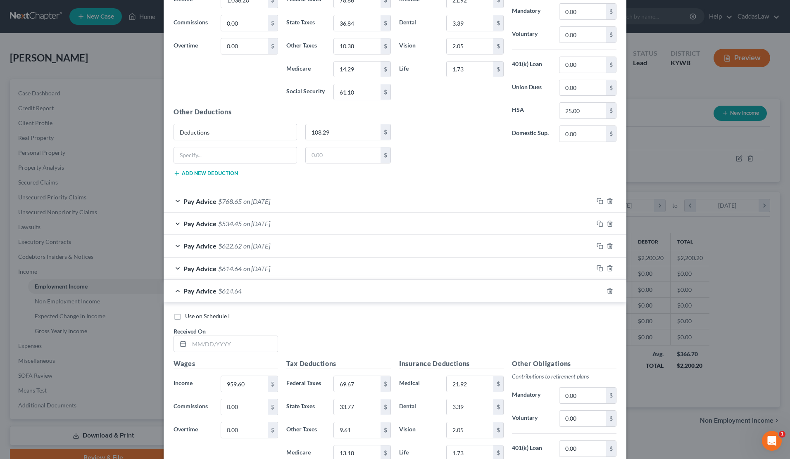
scroll to position [436, 0]
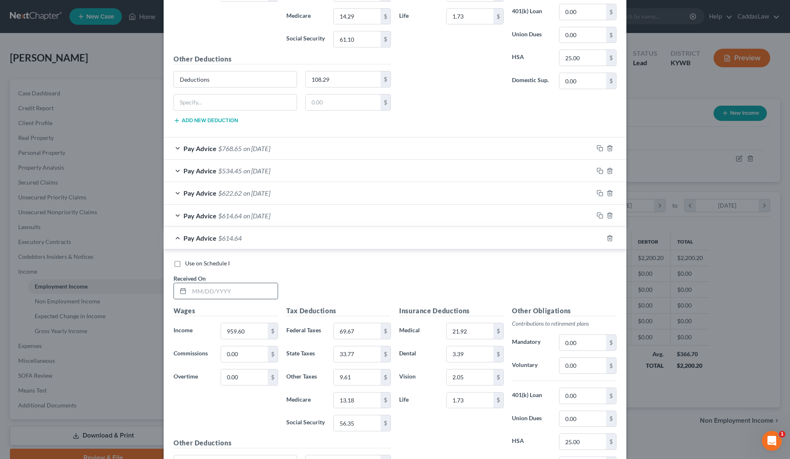
click at [192, 290] on input "text" at bounding box center [233, 291] width 88 height 16
type input "[DATE]"
click at [254, 328] on input "959.60" at bounding box center [244, 331] width 47 height 16
type input "901.02"
type input "309.70"
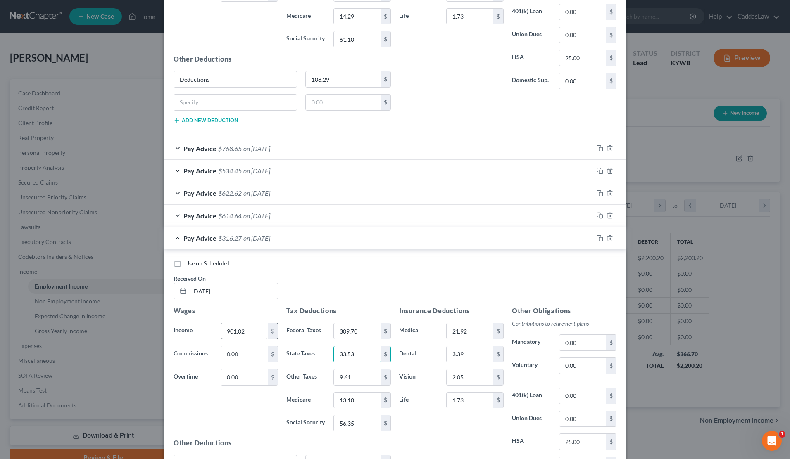
type input "33.53"
type input "9.01"
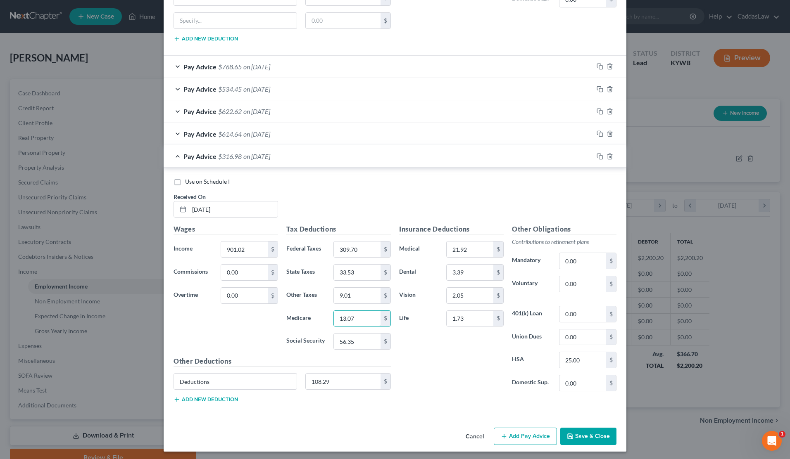
scroll to position [518, 0]
type input "13.07"
click at [363, 339] on input "56.35" at bounding box center [357, 342] width 47 height 16
type input "5"
type input "55.87"
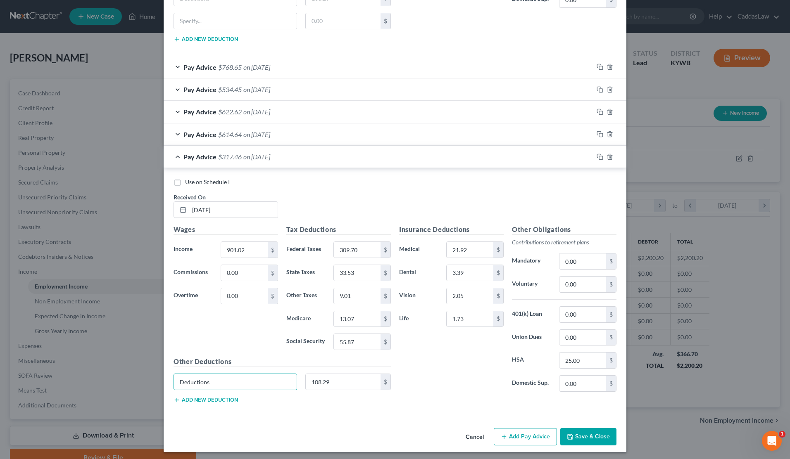
click at [389, 187] on div "Use on Schedule I Received On * [DATE]" at bounding box center [394, 201] width 451 height 47
drag, startPoint x: 362, startPoint y: 247, endPoint x: 259, endPoint y: 240, distance: 103.1
click at [264, 244] on div "Wages Income * 901.02 $ Commissions 0.00 $ Overtime 0.00 $ Tax Deductions Feder…" at bounding box center [282, 318] width 226 height 186
type input "198.22"
click at [355, 210] on div "Use on Schedule I Received On * [DATE]" at bounding box center [394, 201] width 451 height 47
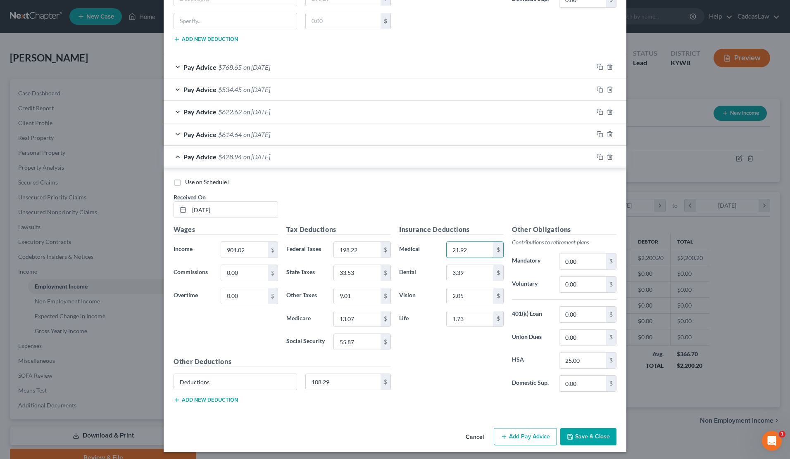
drag, startPoint x: 475, startPoint y: 248, endPoint x: 402, endPoint y: 246, distance: 73.1
click at [402, 246] on div "Medical 21.92 $" at bounding box center [451, 250] width 113 height 17
drag, startPoint x: 465, startPoint y: 271, endPoint x: 435, endPoint y: 271, distance: 30.6
click at [435, 271] on div "Dental 3.39 $" at bounding box center [451, 273] width 113 height 17
drag, startPoint x: 469, startPoint y: 295, endPoint x: 421, endPoint y: 294, distance: 47.1
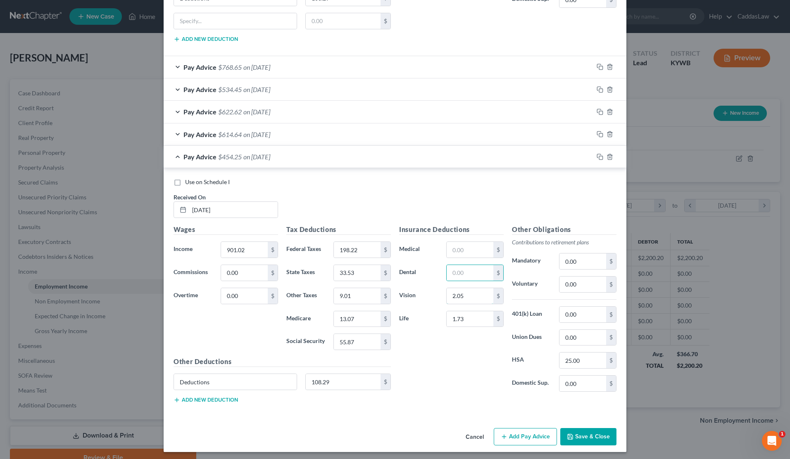
click at [421, 294] on div "Vision 2.05 $" at bounding box center [451, 296] width 113 height 17
drag, startPoint x: 472, startPoint y: 316, endPoint x: 431, endPoint y: 316, distance: 40.5
click at [431, 316] on div "Life 1.73 $" at bounding box center [451, 319] width 113 height 17
click at [485, 358] on input "25.00" at bounding box center [582, 361] width 47 height 16
type input "0"
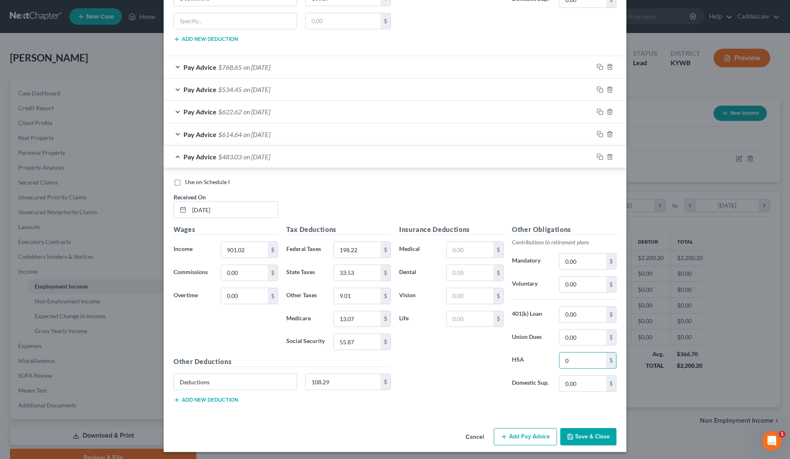
click at [461, 372] on div "Insurance Deductions Medical $ Dental $ Vision $ Life $" at bounding box center [451, 312] width 113 height 174
drag, startPoint x: 357, startPoint y: 379, endPoint x: 219, endPoint y: 375, distance: 138.9
click at [219, 375] on div "Deductions 108.29 $" at bounding box center [282, 385] width 226 height 23
drag, startPoint x: 217, startPoint y: 374, endPoint x: 83, endPoint y: 366, distance: 134.9
click at [83, 366] on div "Edit Income Source × Employment Type * Select Full or [DEMOGRAPHIC_DATA] Employ…" at bounding box center [395, 229] width 790 height 459
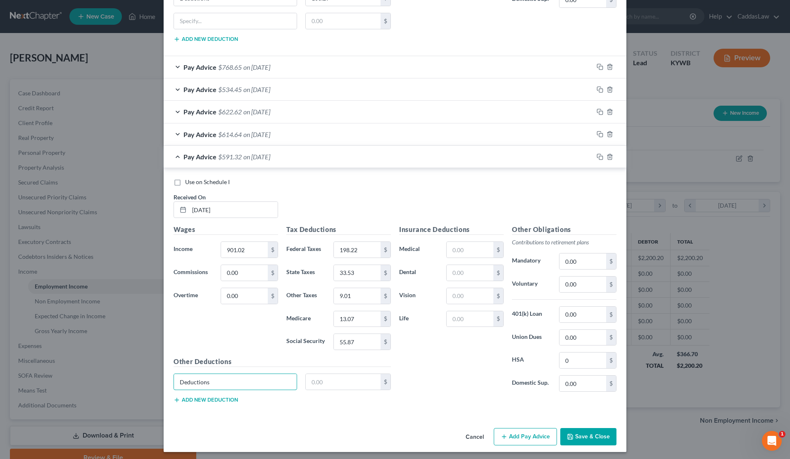
drag, startPoint x: 215, startPoint y: 381, endPoint x: 27, endPoint y: 381, distance: 188.4
click at [27, 381] on div "Edit Income Source × Employment Type * Select Full or [DEMOGRAPHIC_DATA] Employ…" at bounding box center [395, 229] width 790 height 459
click at [485, 434] on button "Save & Close" at bounding box center [588, 436] width 56 height 17
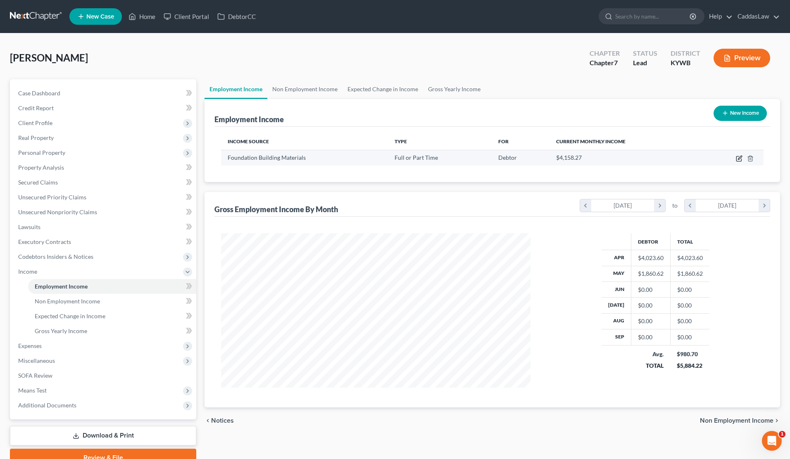
click at [485, 157] on icon "button" at bounding box center [740, 158] width 4 height 4
select select "0"
select select "18"
select select "3"
